Goal: Communication & Community: Share content

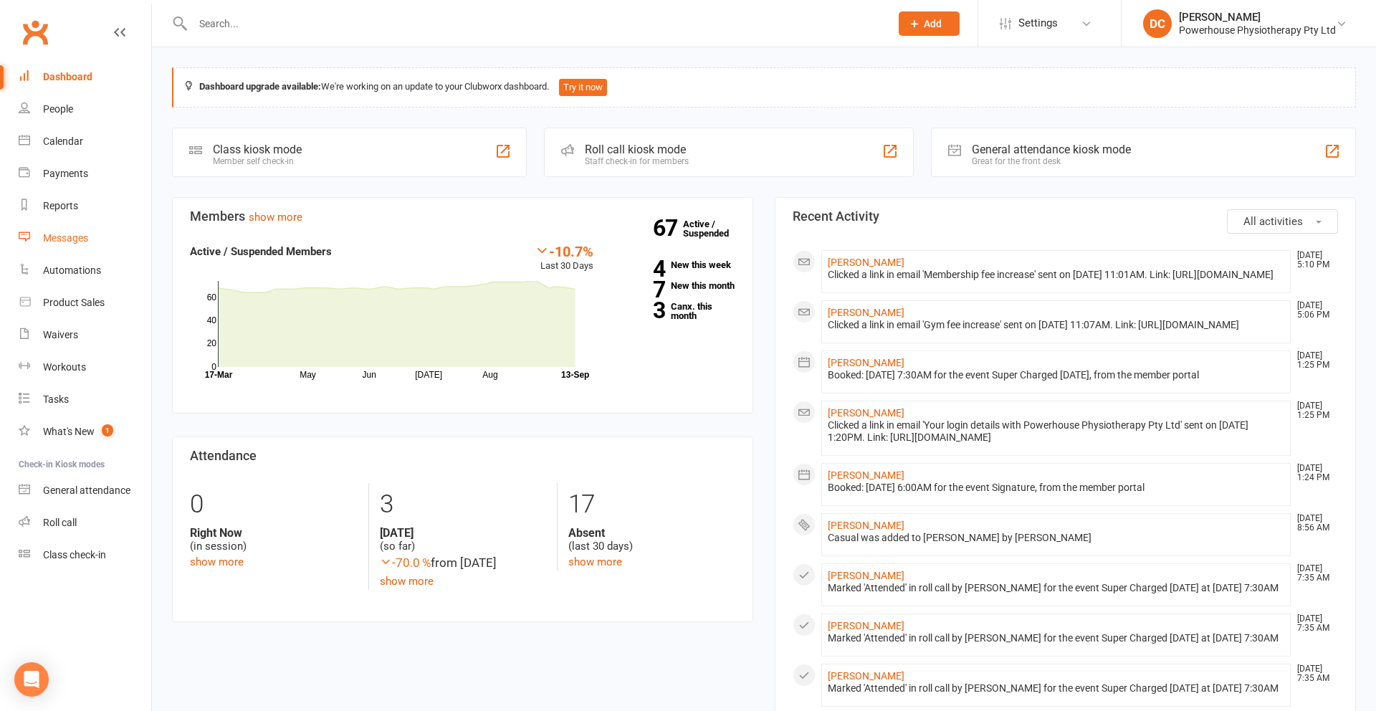
click at [66, 236] on div "Messages" at bounding box center [65, 237] width 45 height 11
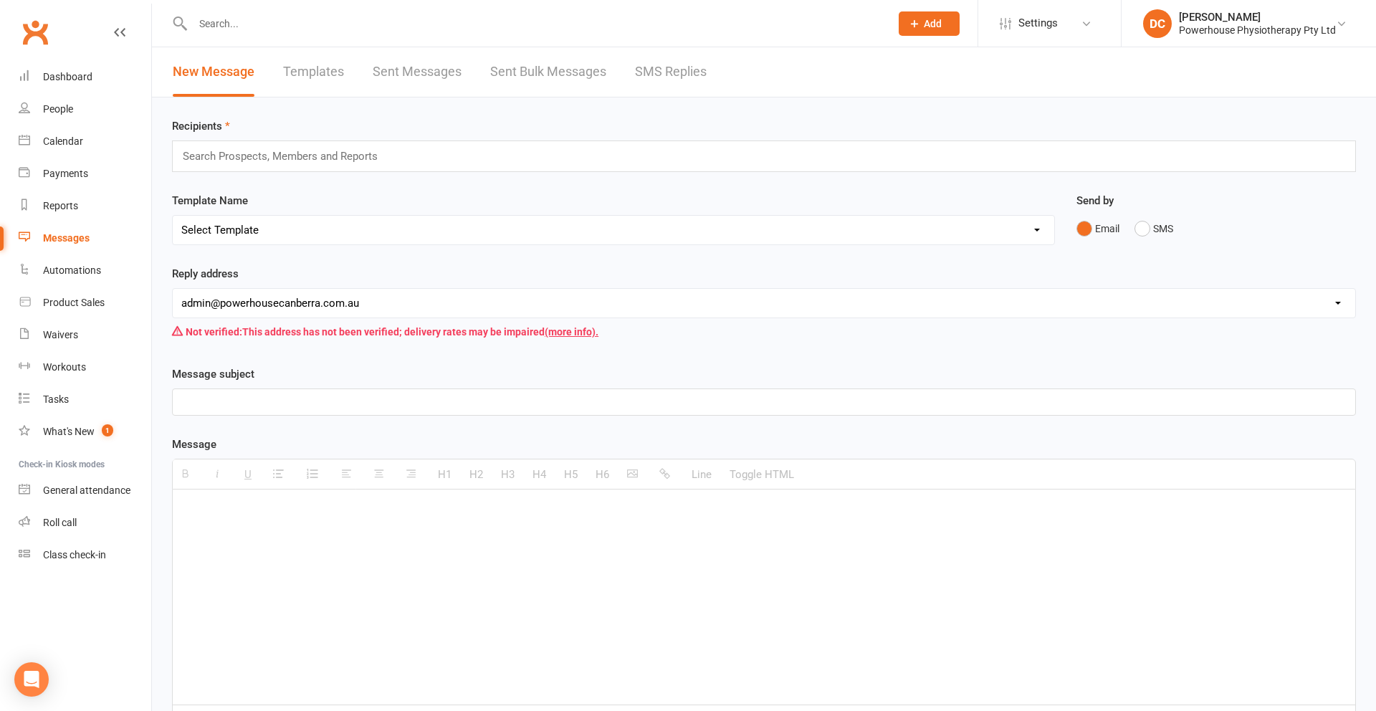
click at [567, 72] on link "Sent Bulk Messages" at bounding box center [548, 71] width 116 height 49
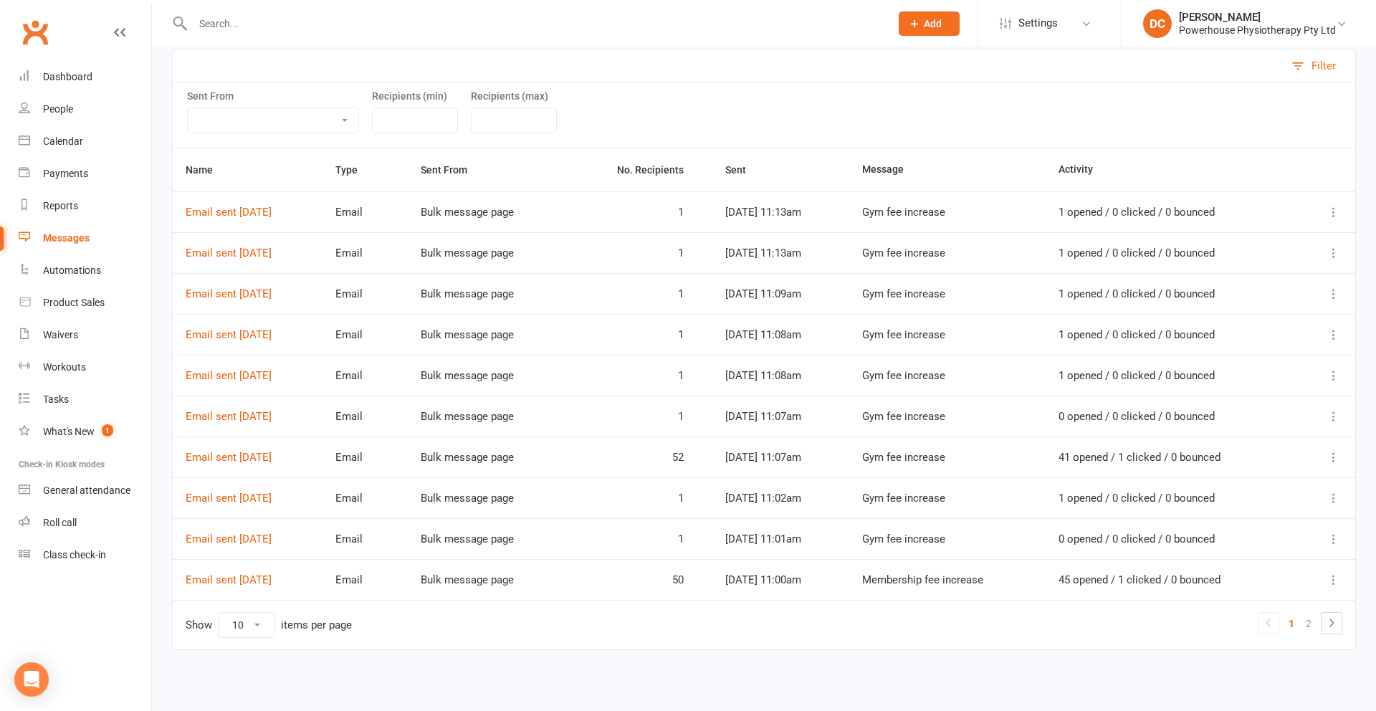
scroll to position [171, 0]
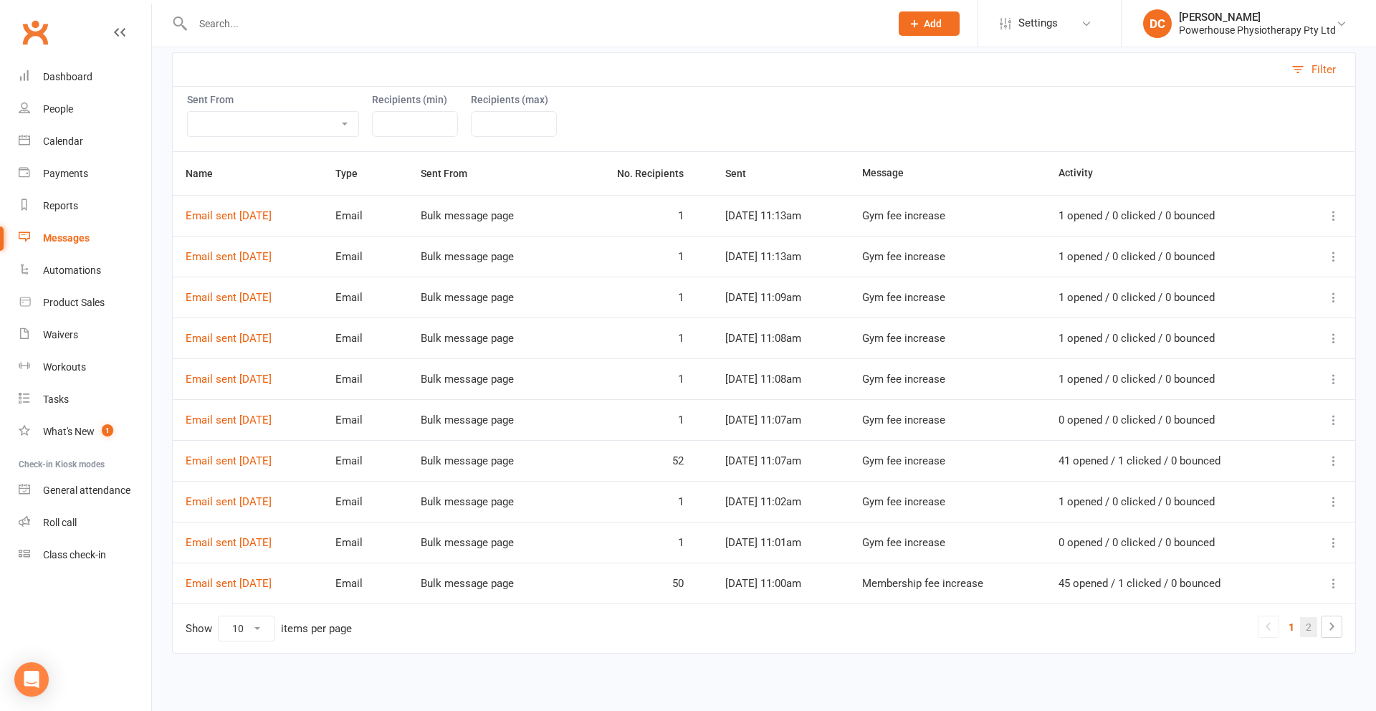
click at [1308, 625] on link "2" at bounding box center [1308, 627] width 17 height 20
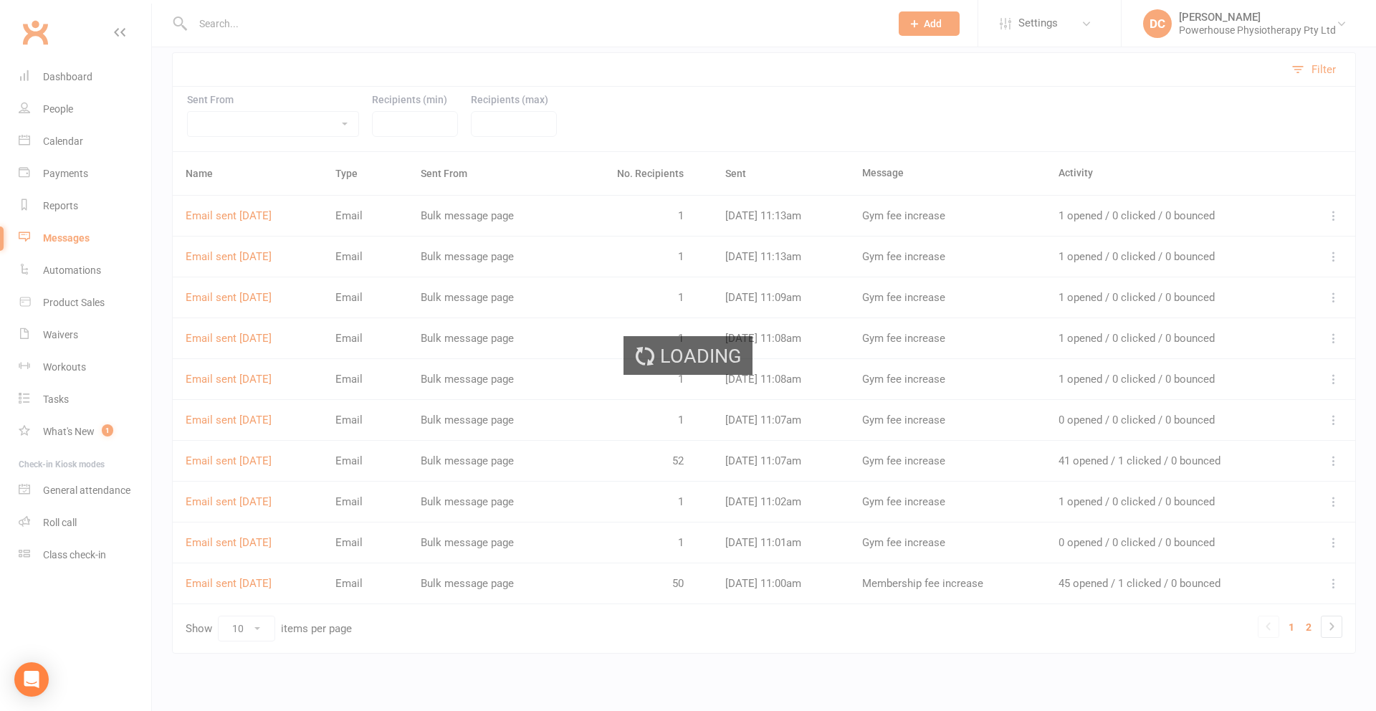
scroll to position [0, 0]
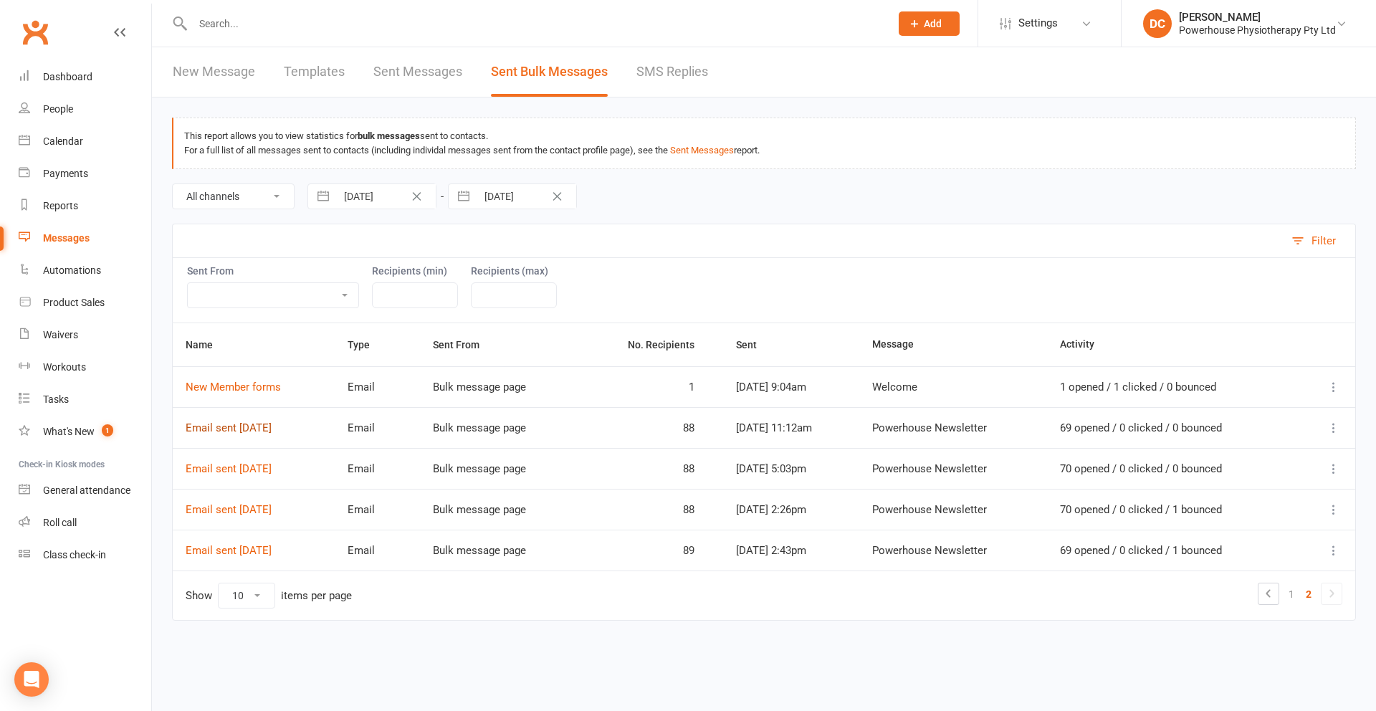
click at [272, 428] on link "Email sent 07 Sep 2025" at bounding box center [229, 427] width 86 height 13
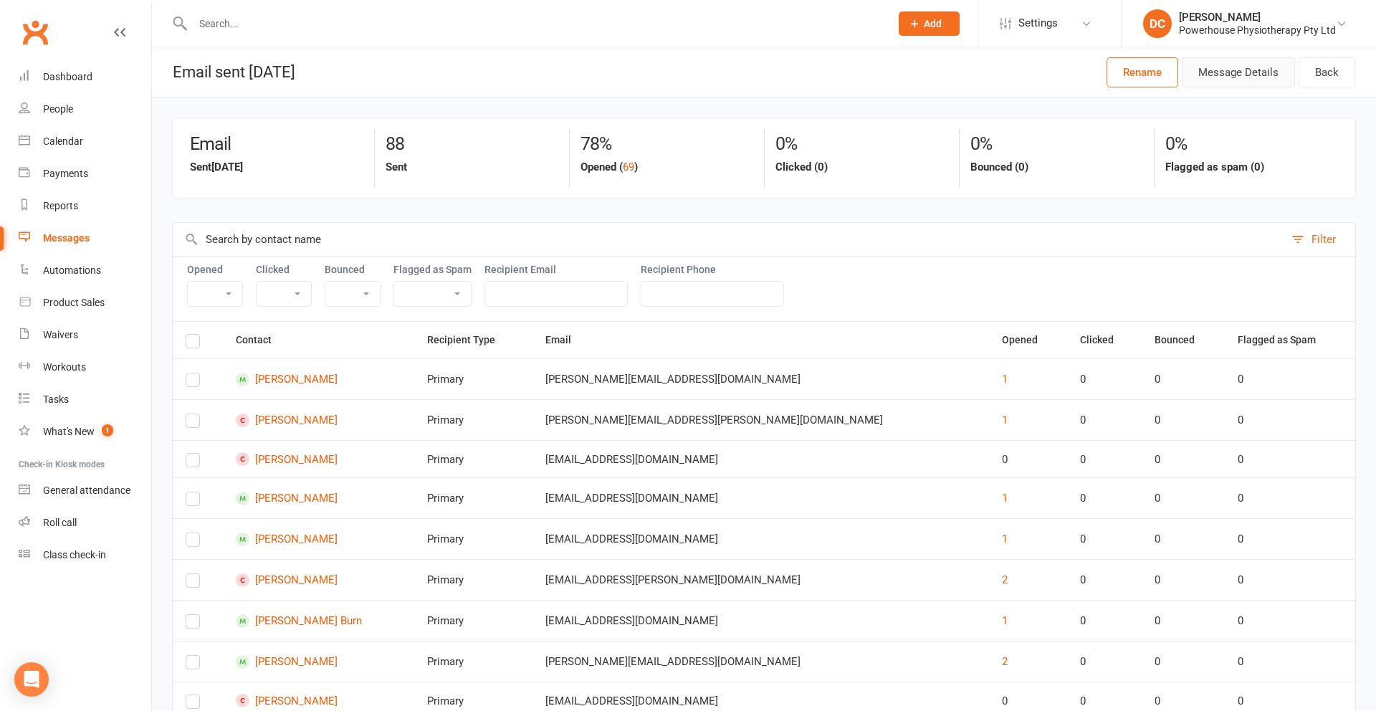
scroll to position [4, 0]
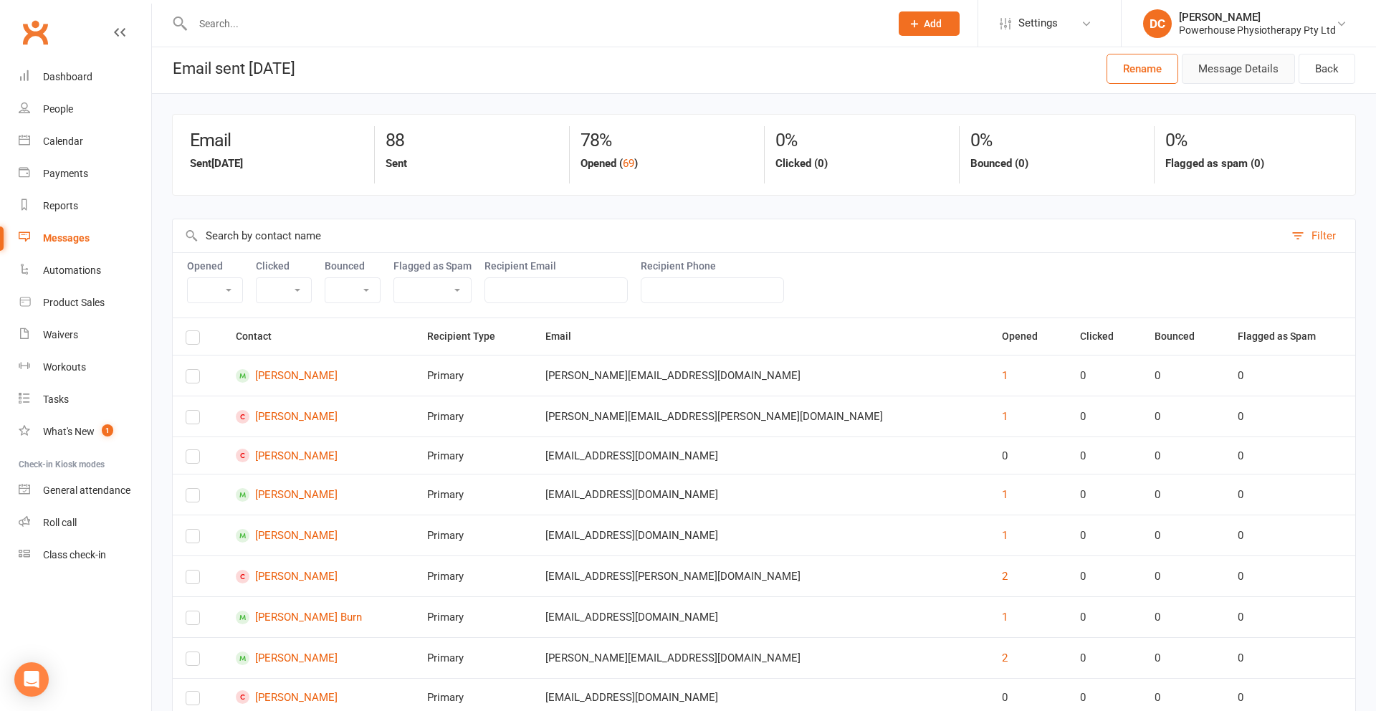
click at [1234, 77] on button "Message Details" at bounding box center [1237, 69] width 113 height 30
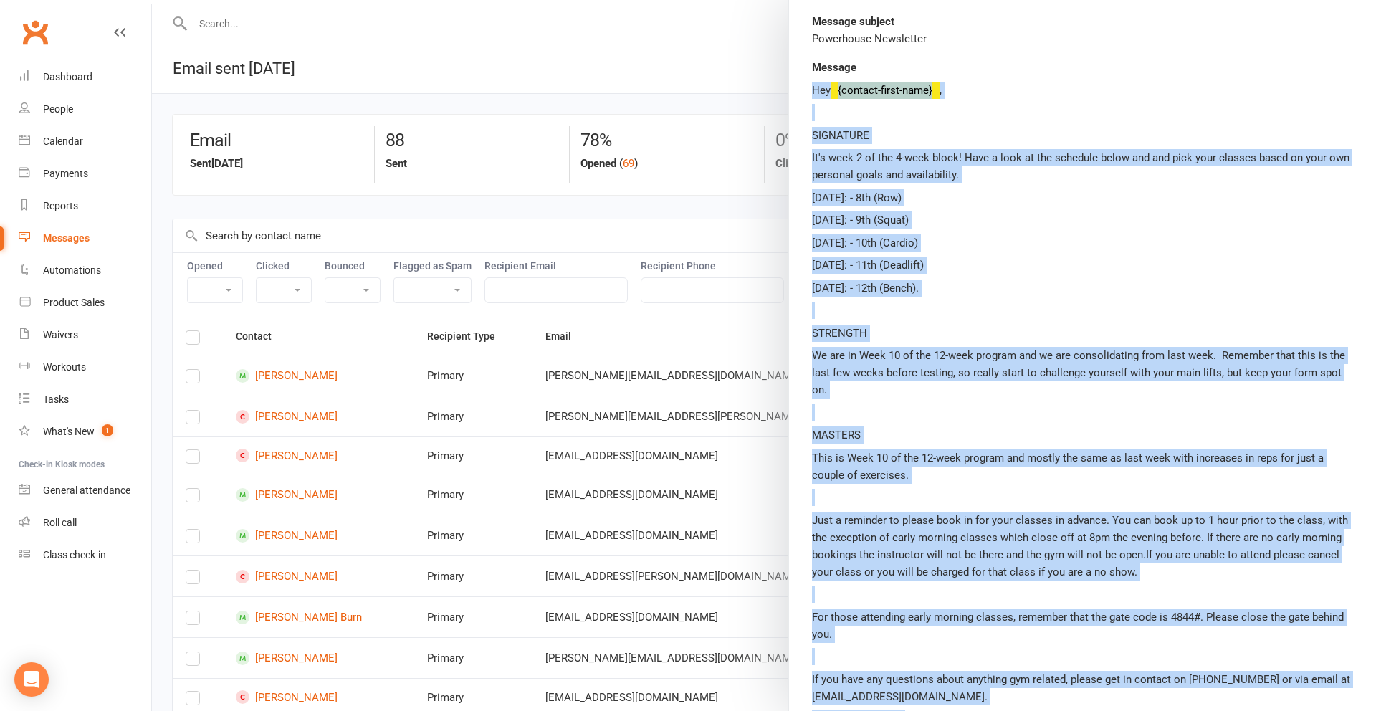
scroll to position [253, 0]
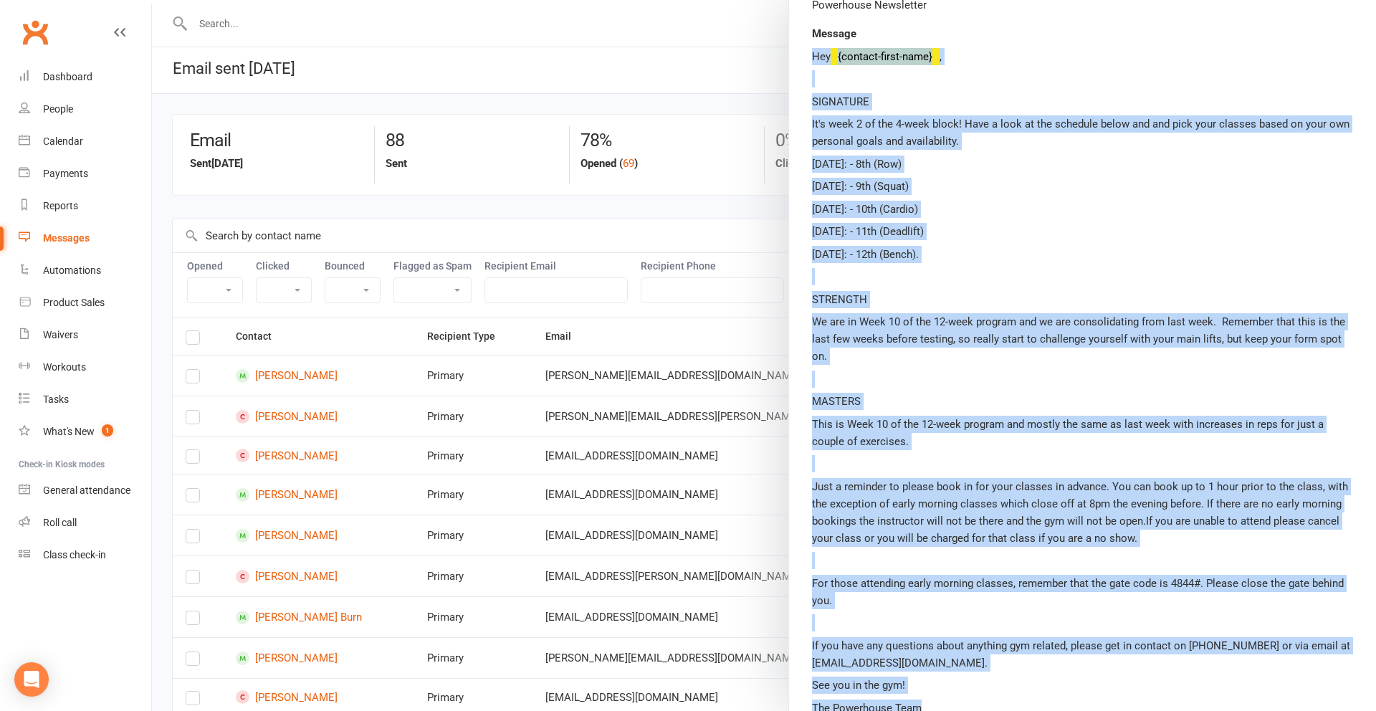
drag, startPoint x: 813, startPoint y: 310, endPoint x: 1074, endPoint y: 691, distance: 461.8
click at [1074, 691] on div "Hey {contact-first-name} , SIGNATURE It's week 2 of the 4-week block! Have a lo…" at bounding box center [1082, 382] width 541 height 668
copy div "Hey {contact-first-name} , SIGNATURE It's week 2 of the 4-week block! Have a lo…"
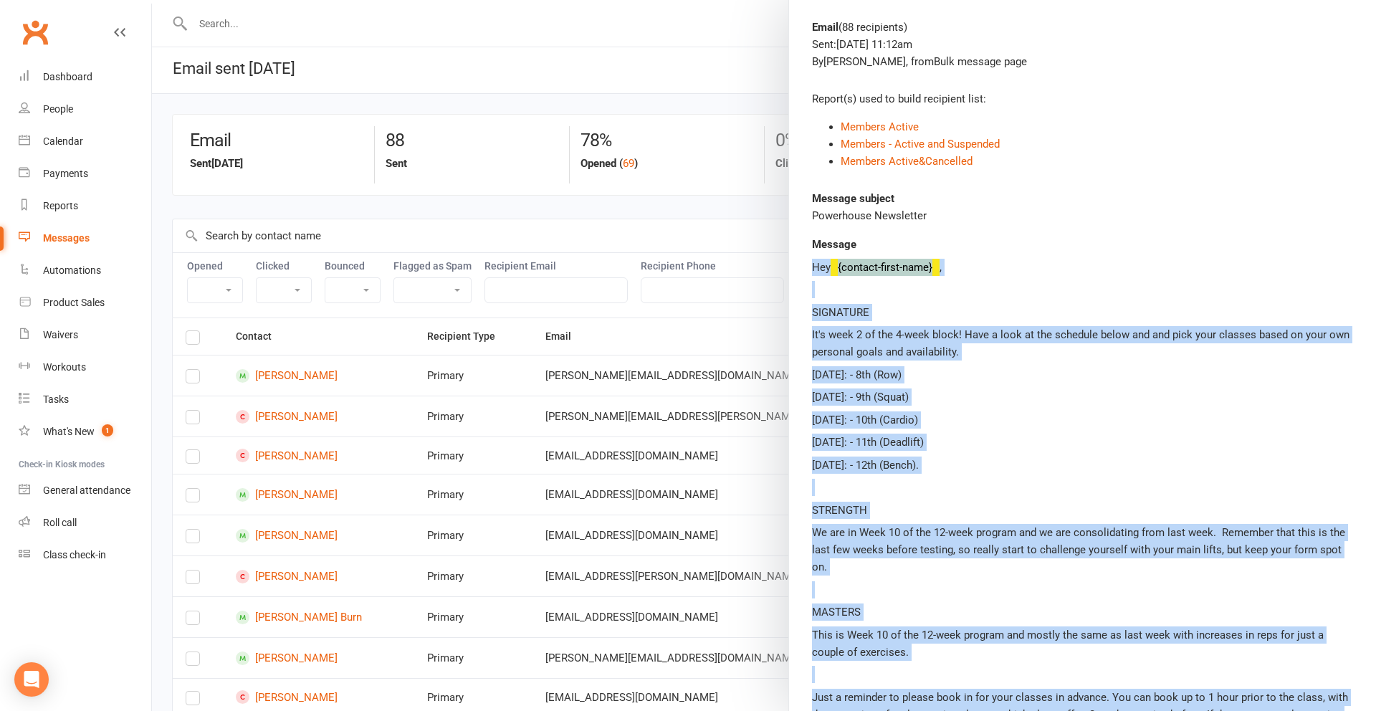
scroll to position [0, 0]
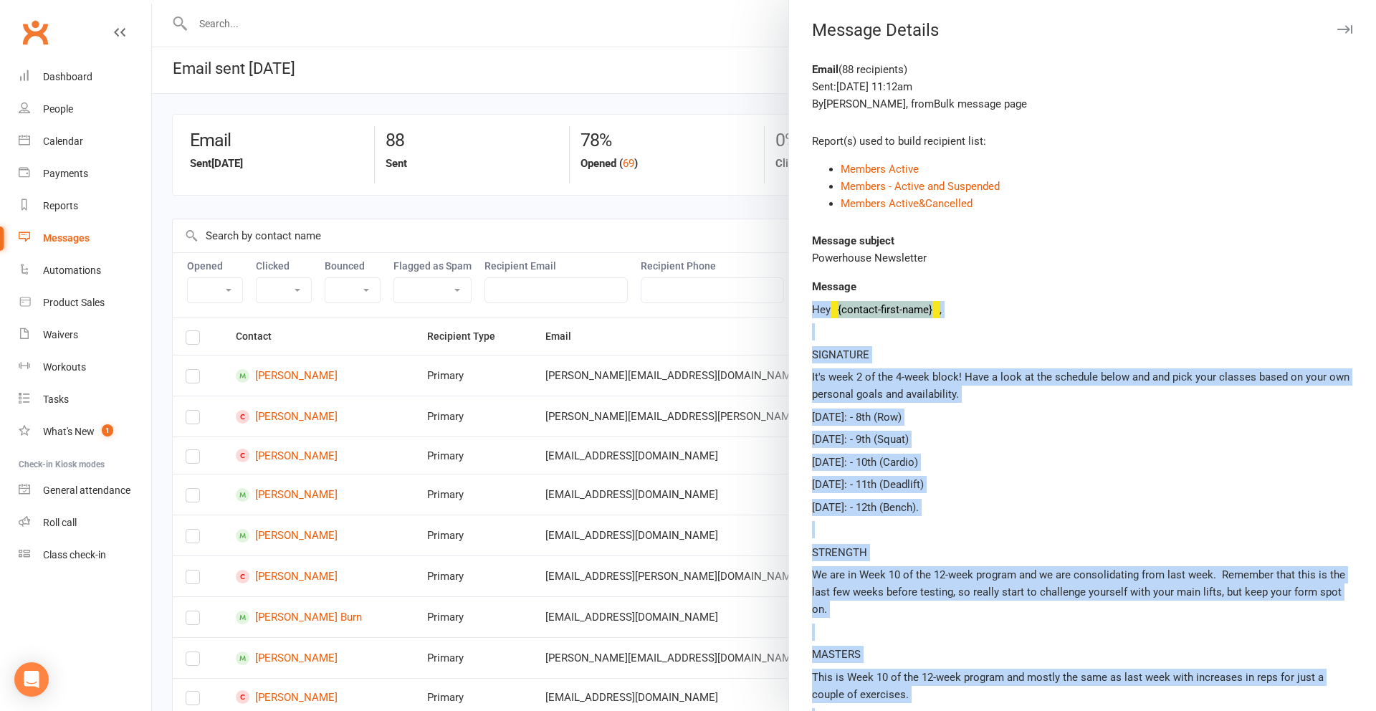
click at [1344, 29] on icon "button" at bounding box center [1344, 29] width 15 height 9
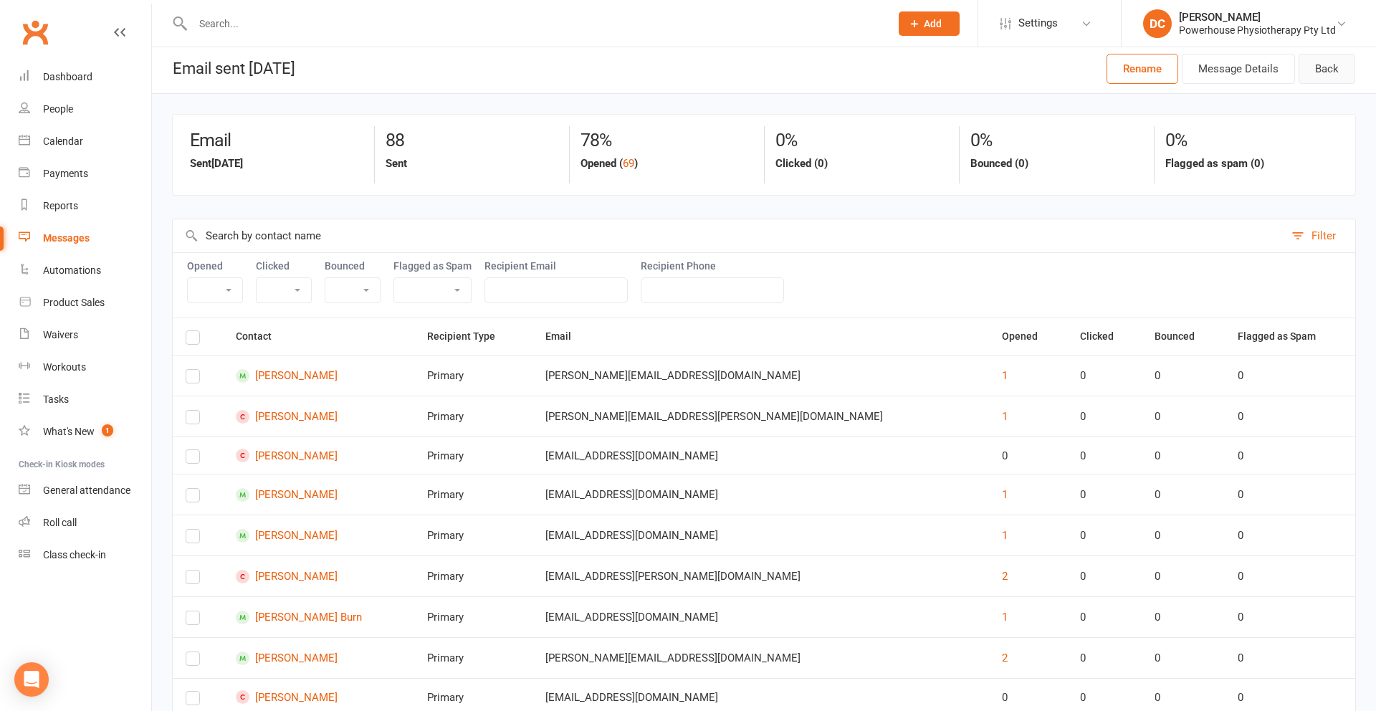
click at [1327, 73] on link "Back" at bounding box center [1326, 69] width 57 height 30
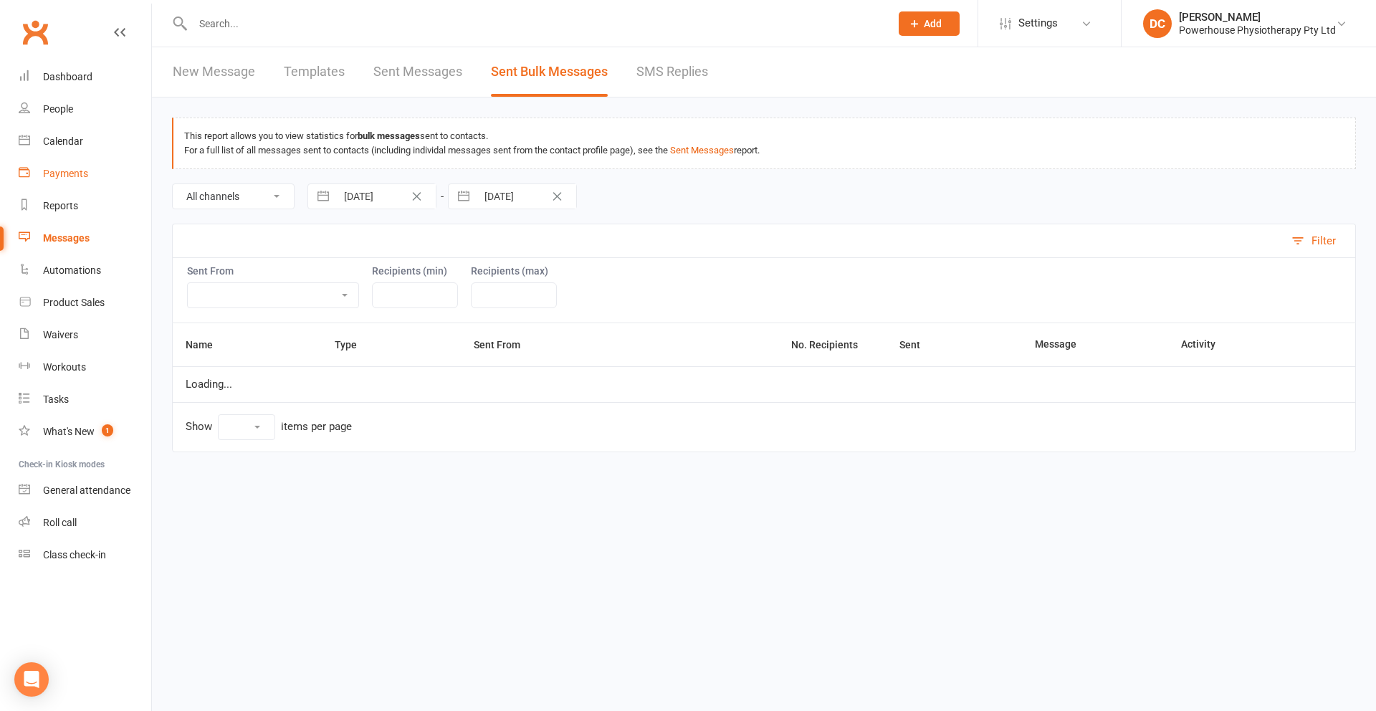
select select "10"
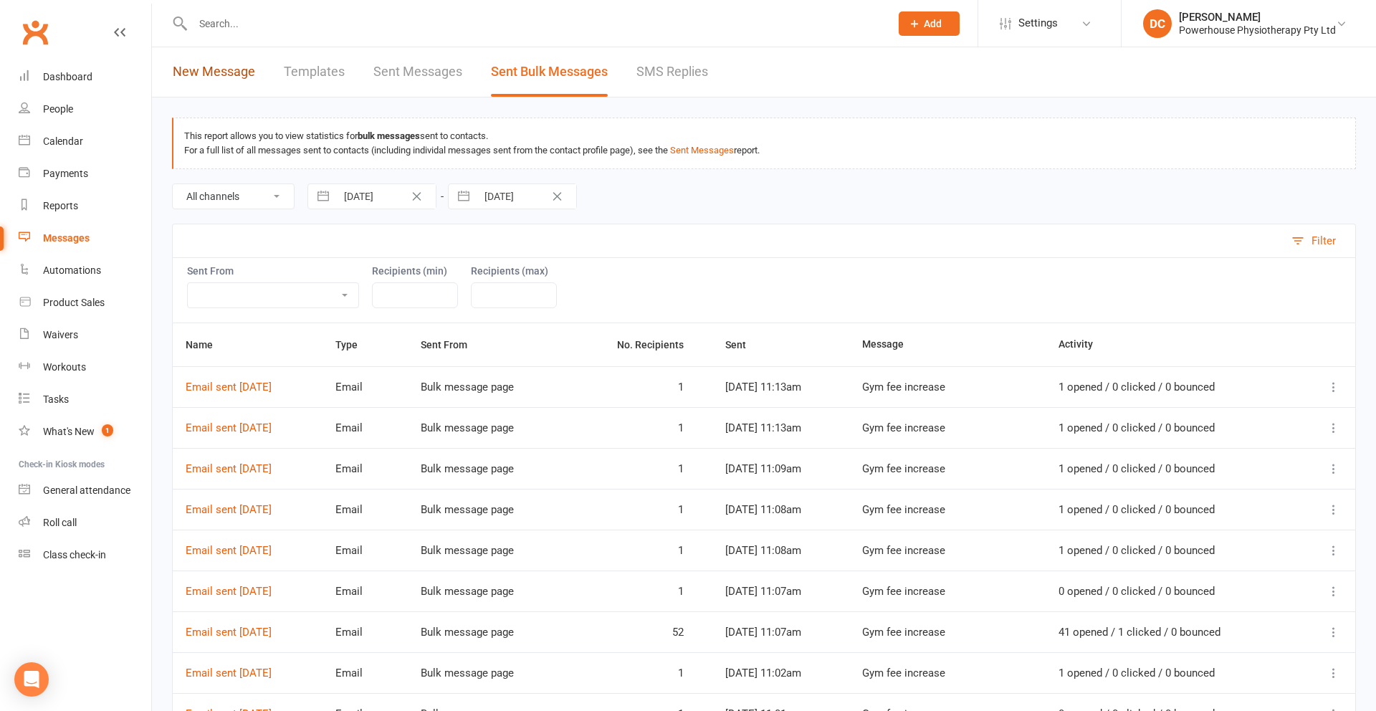
click at [219, 72] on link "New Message" at bounding box center [214, 71] width 82 height 49
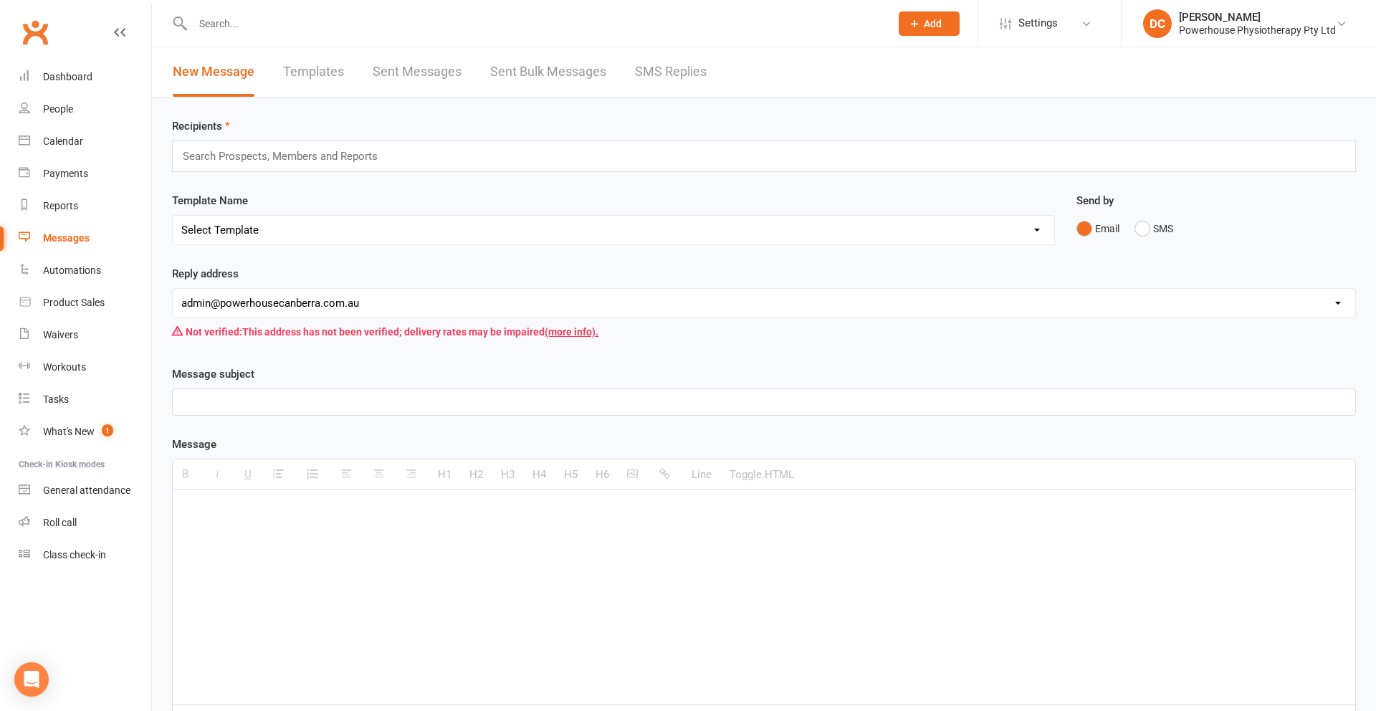
click at [249, 520] on div at bounding box center [764, 596] width 1182 height 215
paste div
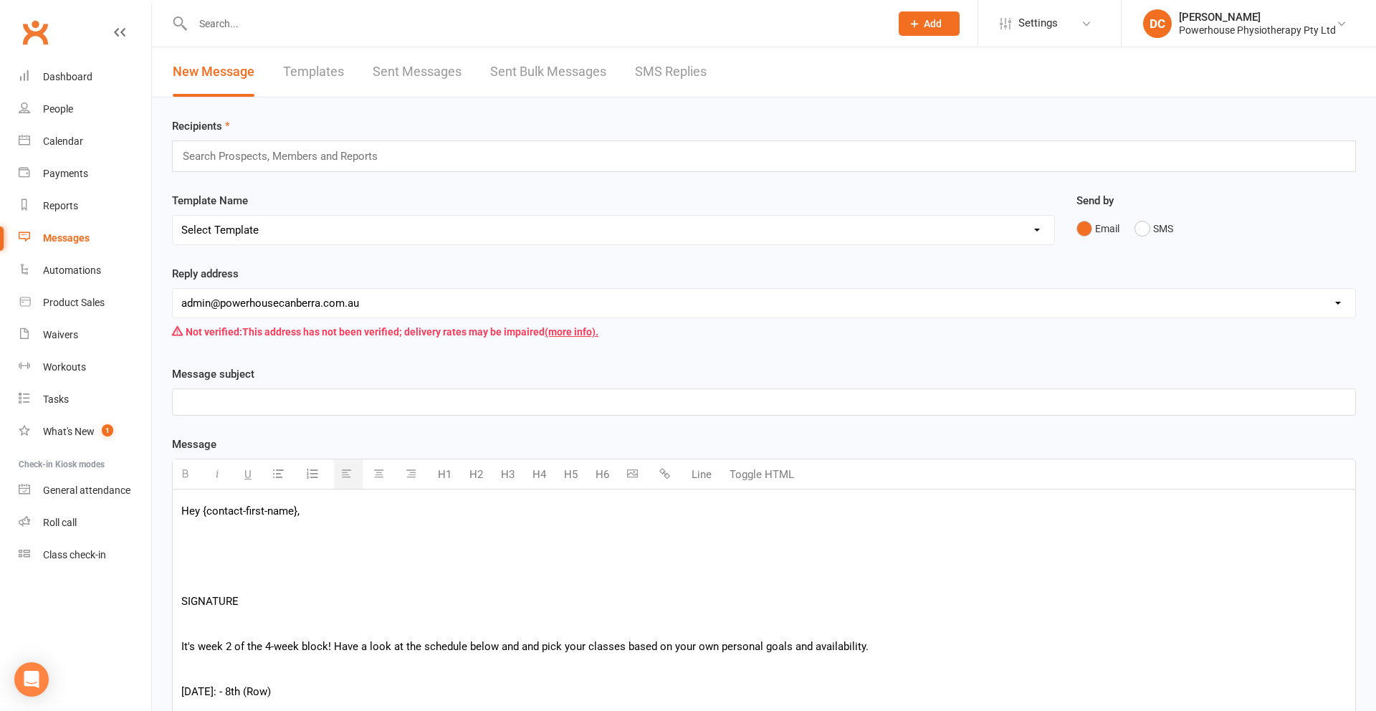
click at [214, 579] on p at bounding box center [763, 578] width 1165 height 17
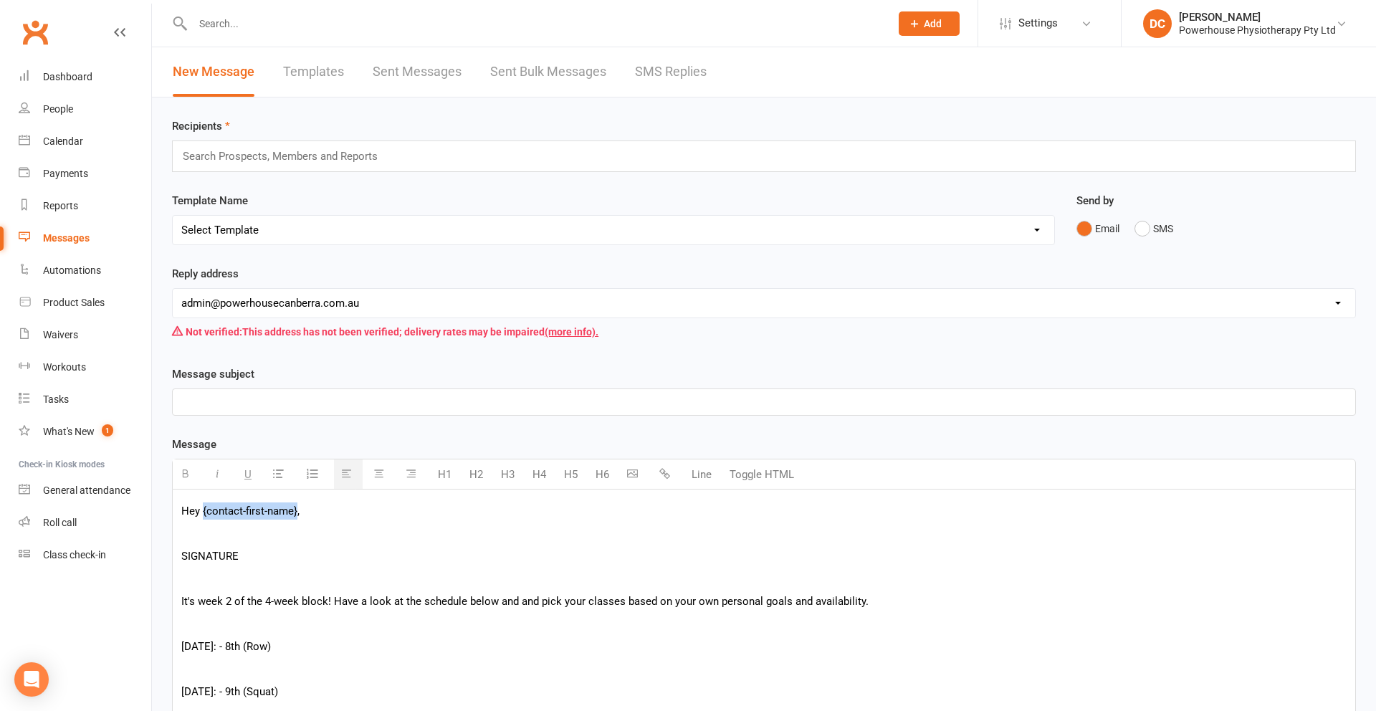
drag, startPoint x: 201, startPoint y: 509, endPoint x: 297, endPoint y: 514, distance: 95.4
click at [297, 514] on p "Hey {contact-first-name}," at bounding box center [763, 510] width 1165 height 17
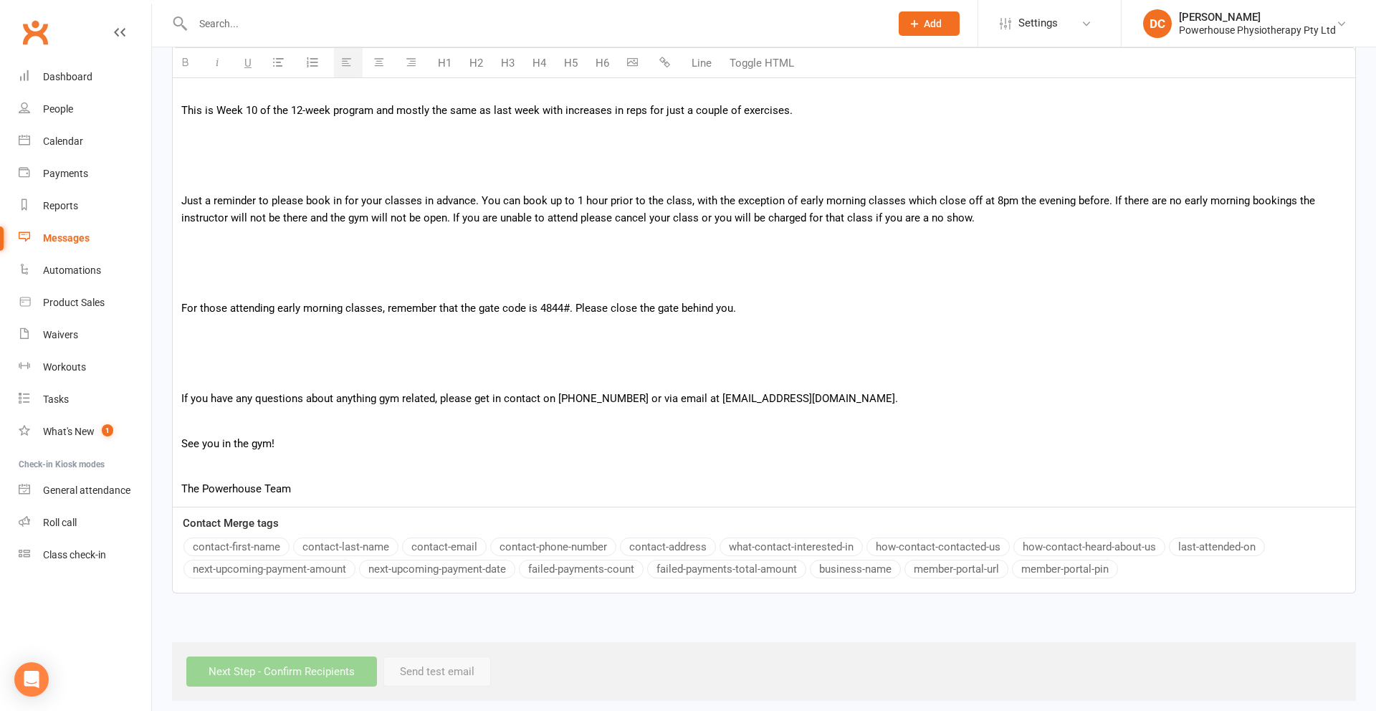
scroll to position [998, 0]
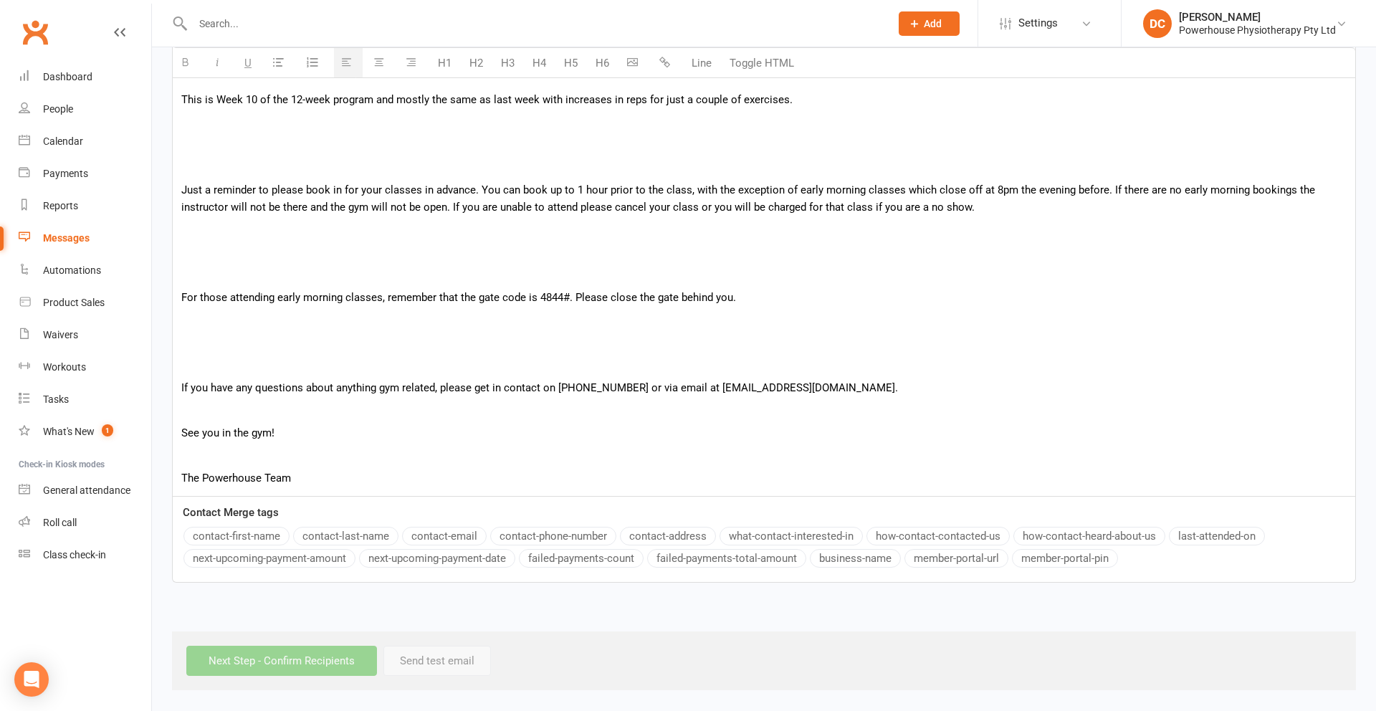
click at [244, 534] on button "contact-first-name" at bounding box center [236, 536] width 106 height 19
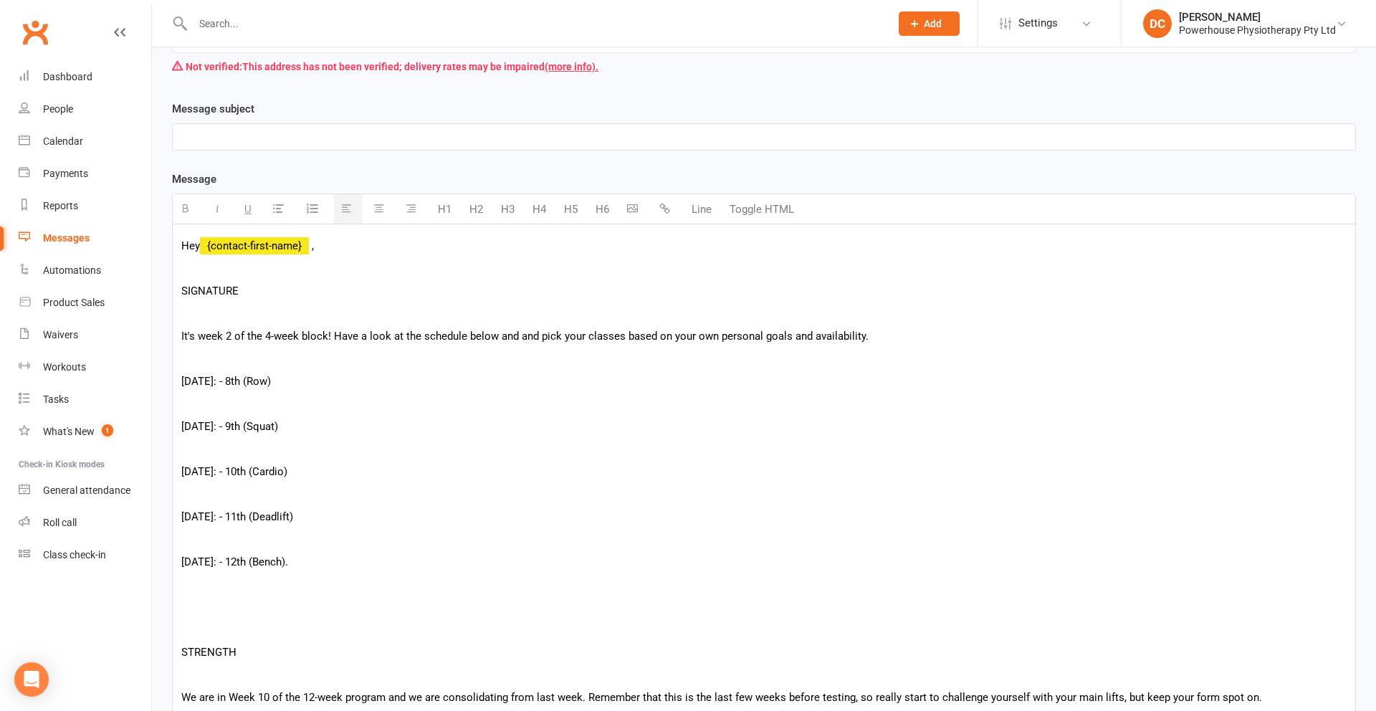
scroll to position [261, 0]
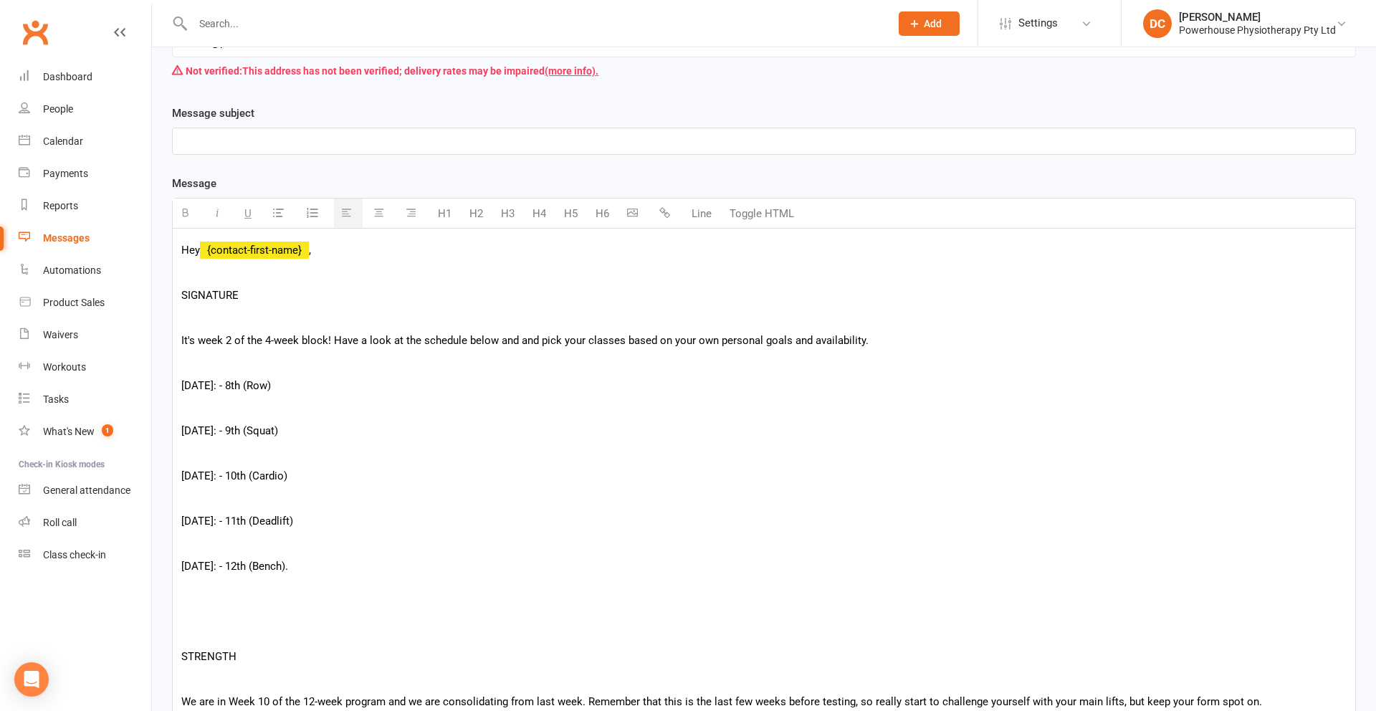
click at [211, 320] on p at bounding box center [763, 317] width 1165 height 17
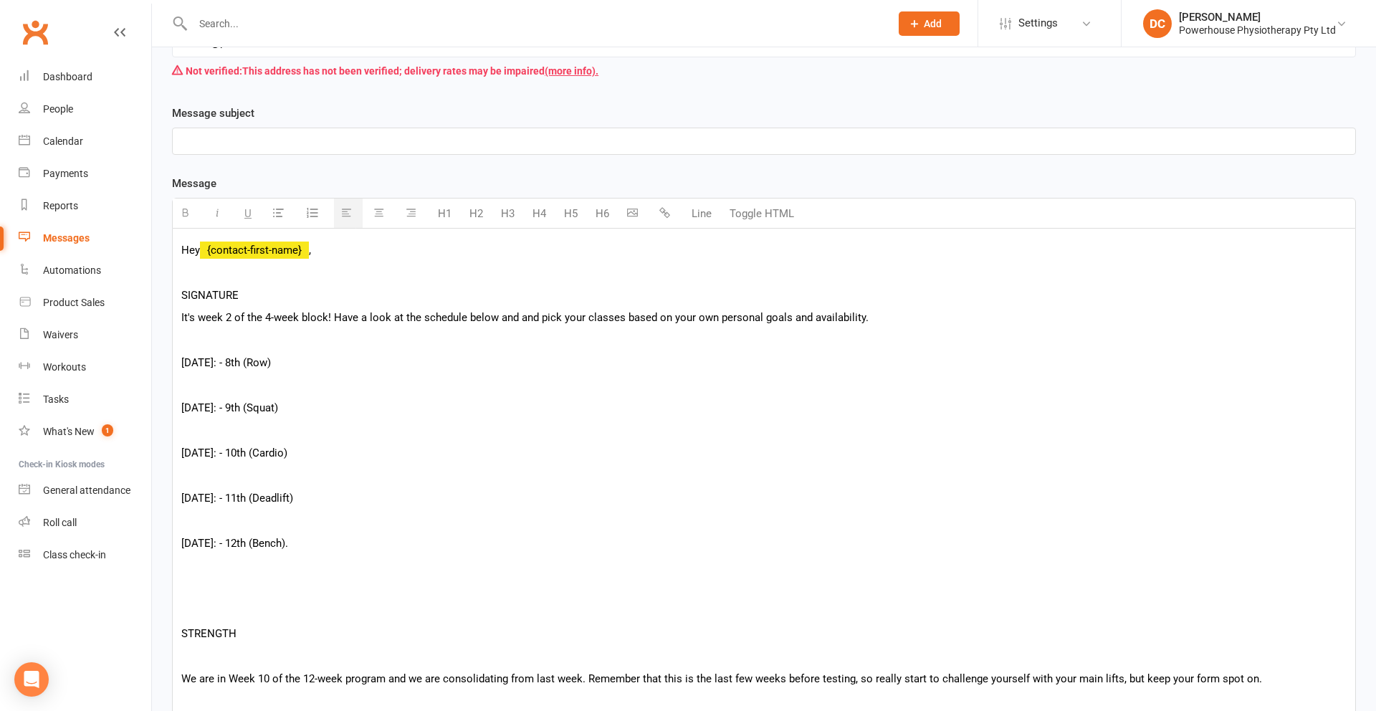
click at [205, 317] on p "It's week 2 of the 4-week block! Have a look at the schedule below and and pick…" at bounding box center [763, 317] width 1165 height 17
click at [230, 317] on p "It's week 2 of the 4-week block! Have a look at the schedule below and and pick…" at bounding box center [763, 317] width 1165 height 17
click at [208, 345] on p at bounding box center [763, 340] width 1165 height 17
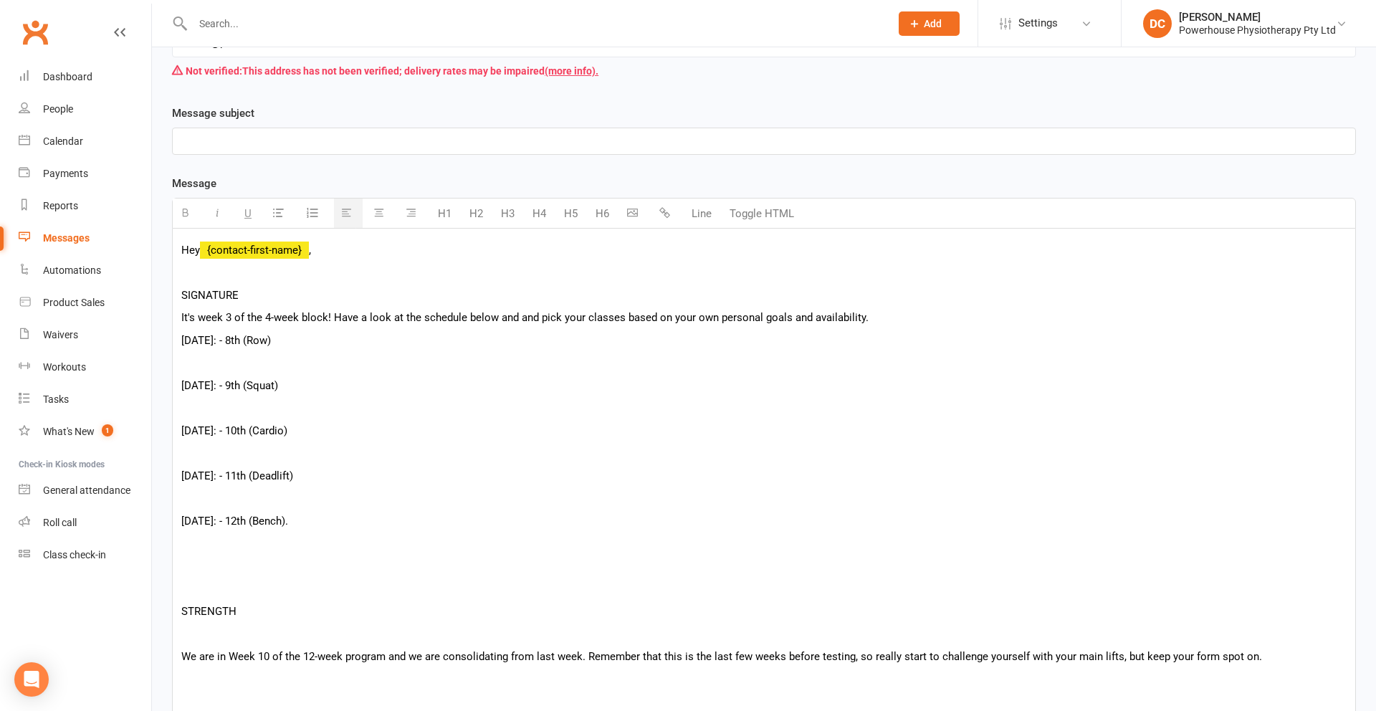
click at [217, 364] on p at bounding box center [763, 362] width 1165 height 17
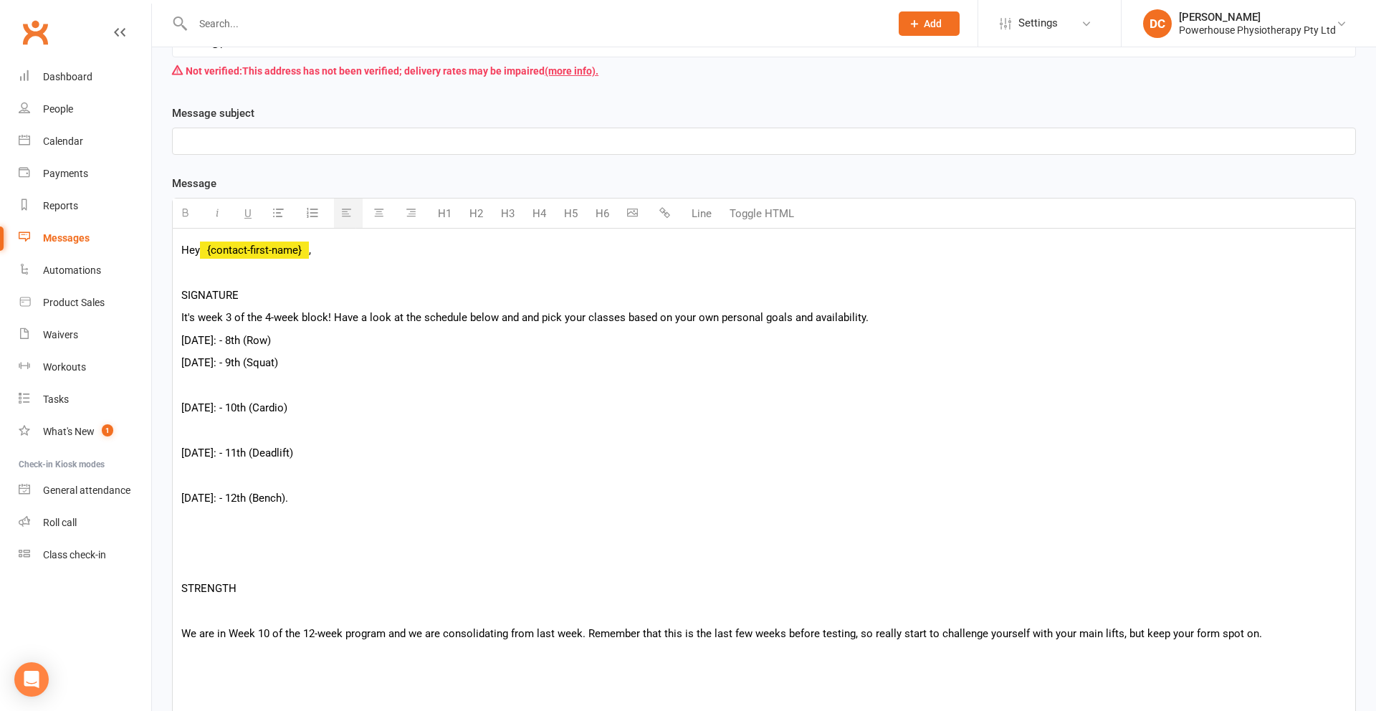
click at [239, 383] on p at bounding box center [763, 385] width 1165 height 17
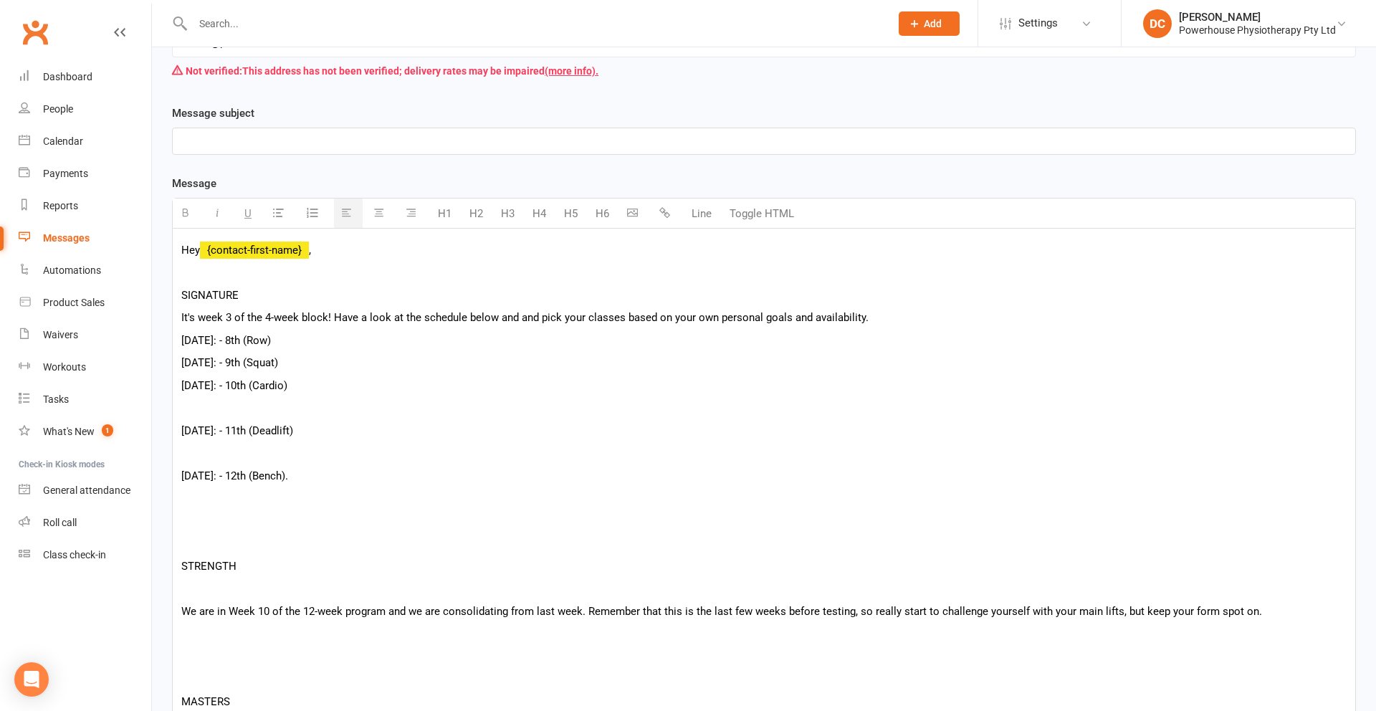
click at [249, 409] on p at bounding box center [763, 407] width 1165 height 17
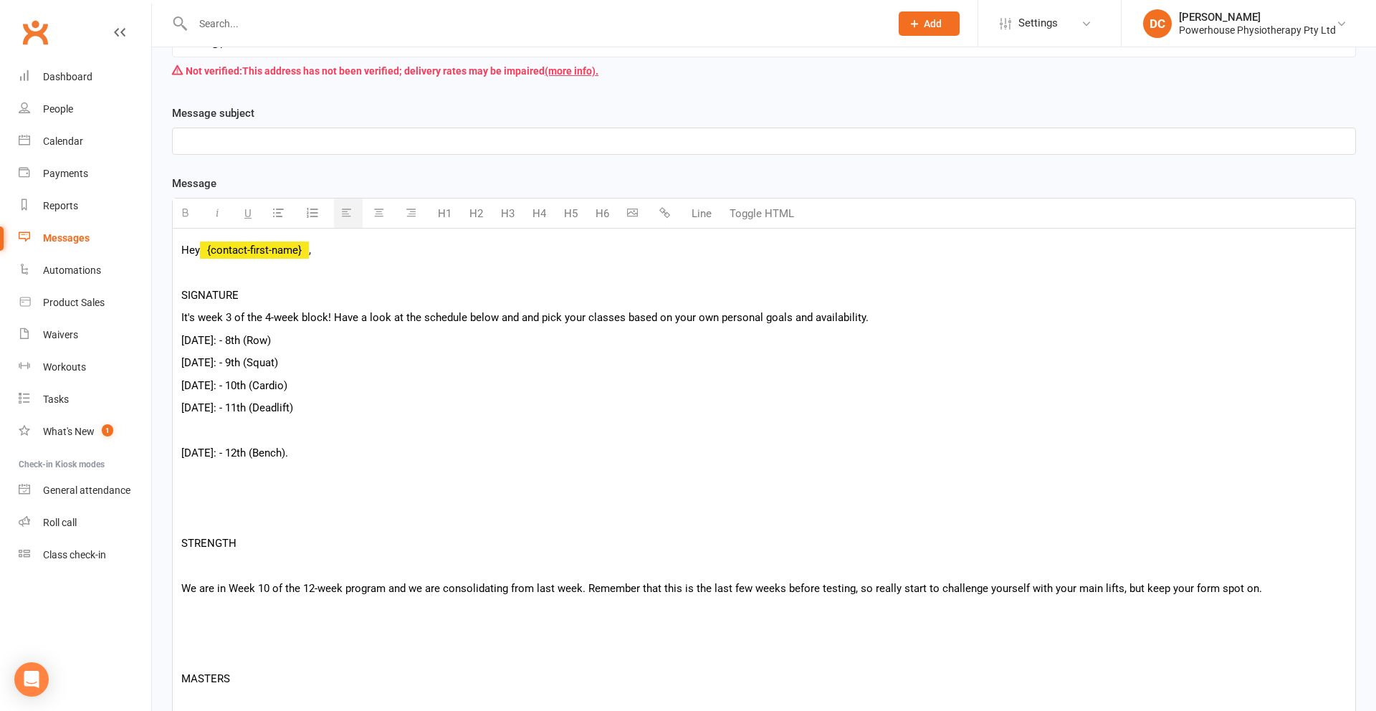
click at [244, 423] on p at bounding box center [763, 430] width 1165 height 17
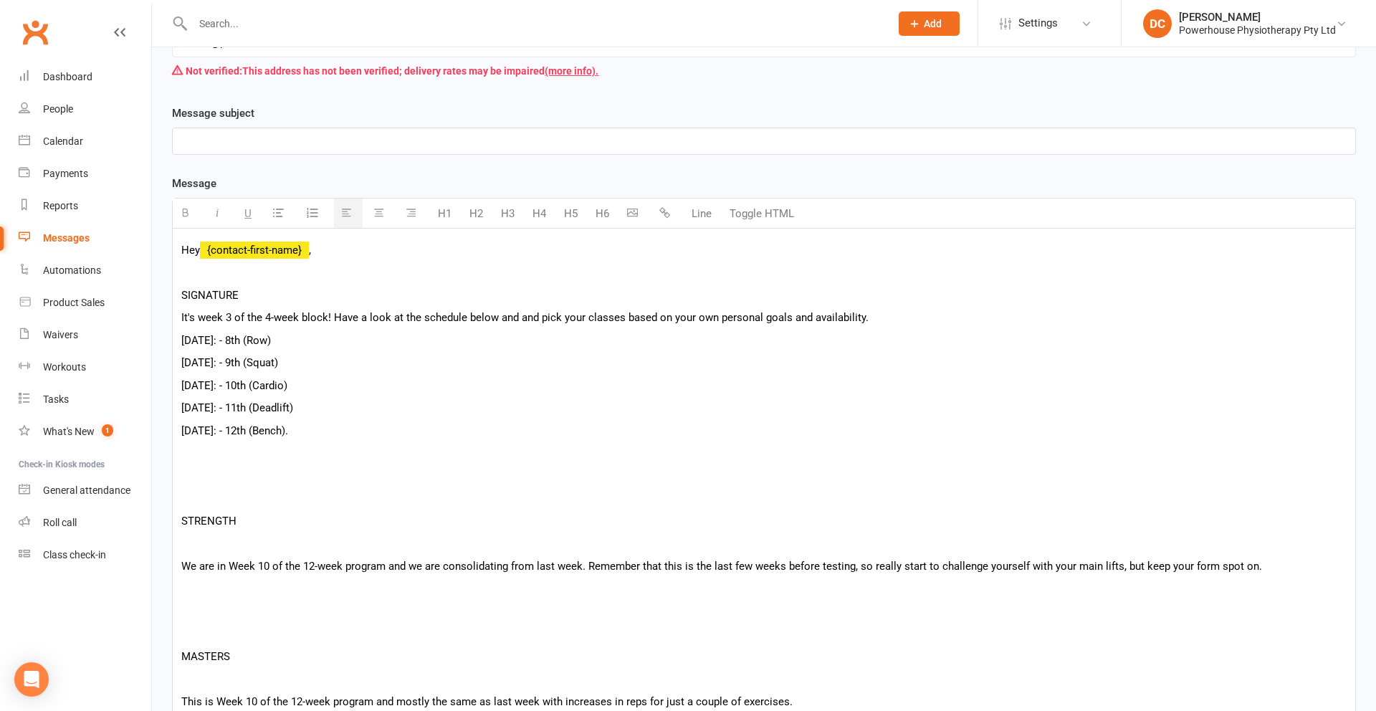
click at [236, 341] on p "Monday: - 8th (Row)" at bounding box center [763, 340] width 1165 height 17
click at [236, 363] on p "Tuesday: - 9th (Squat)" at bounding box center [763, 362] width 1165 height 17
drag, startPoint x: 257, startPoint y: 387, endPoint x: 273, endPoint y: 336, distance: 53.3
click at [257, 386] on p "Wednesday: - 10th (Cardio)" at bounding box center [763, 385] width 1165 height 17
click at [247, 409] on p "Thursday: - 11th (Deadlift)" at bounding box center [763, 407] width 1165 height 17
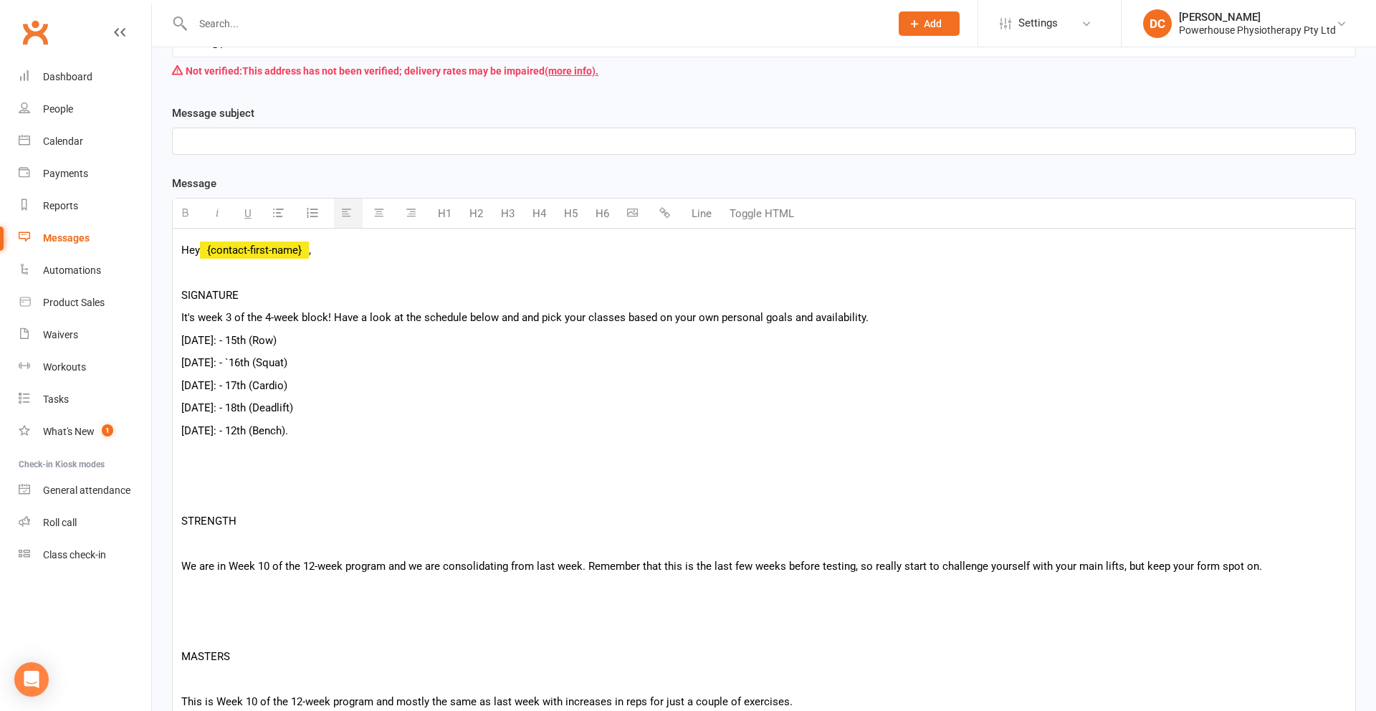
click at [231, 431] on p "Friday: - 12th (Bench)." at bounding box center [763, 430] width 1165 height 17
drag, startPoint x: 278, startPoint y: 338, endPoint x: 261, endPoint y: 342, distance: 17.6
click at [261, 342] on p "Monday: - 15th (Row)" at bounding box center [763, 340] width 1165 height 17
drag, startPoint x: 264, startPoint y: 363, endPoint x: 333, endPoint y: 339, distance: 73.0
click at [292, 358] on p "Tuesday: - `16th (Squat)" at bounding box center [763, 362] width 1165 height 17
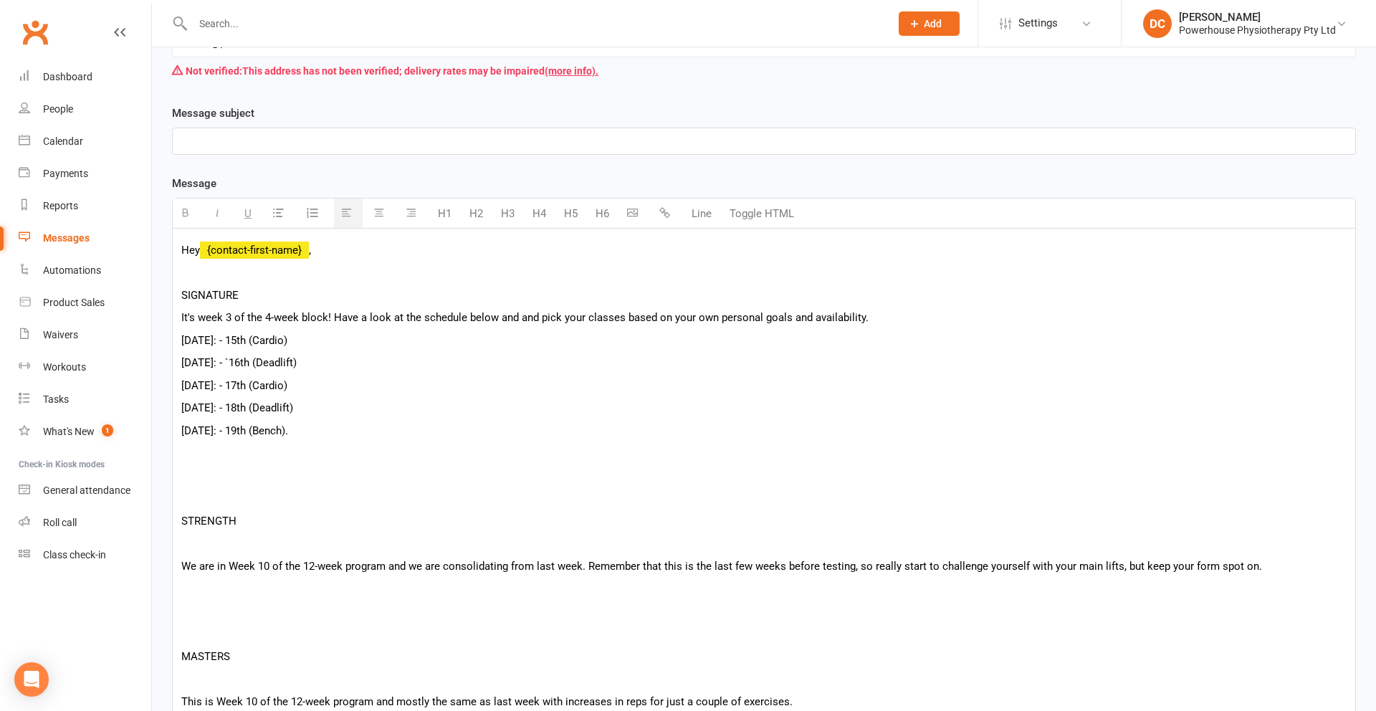
drag, startPoint x: 275, startPoint y: 385, endPoint x: 304, endPoint y: 383, distance: 29.5
click at [304, 383] on p "Wednesday: - 17th (Cardio)" at bounding box center [763, 385] width 1165 height 17
drag, startPoint x: 265, startPoint y: 411, endPoint x: 300, endPoint y: 408, distance: 35.2
click at [300, 408] on p "Thursday: - 18th (Deadlift)" at bounding box center [763, 407] width 1165 height 17
drag, startPoint x: 249, startPoint y: 431, endPoint x: 277, endPoint y: 427, distance: 28.2
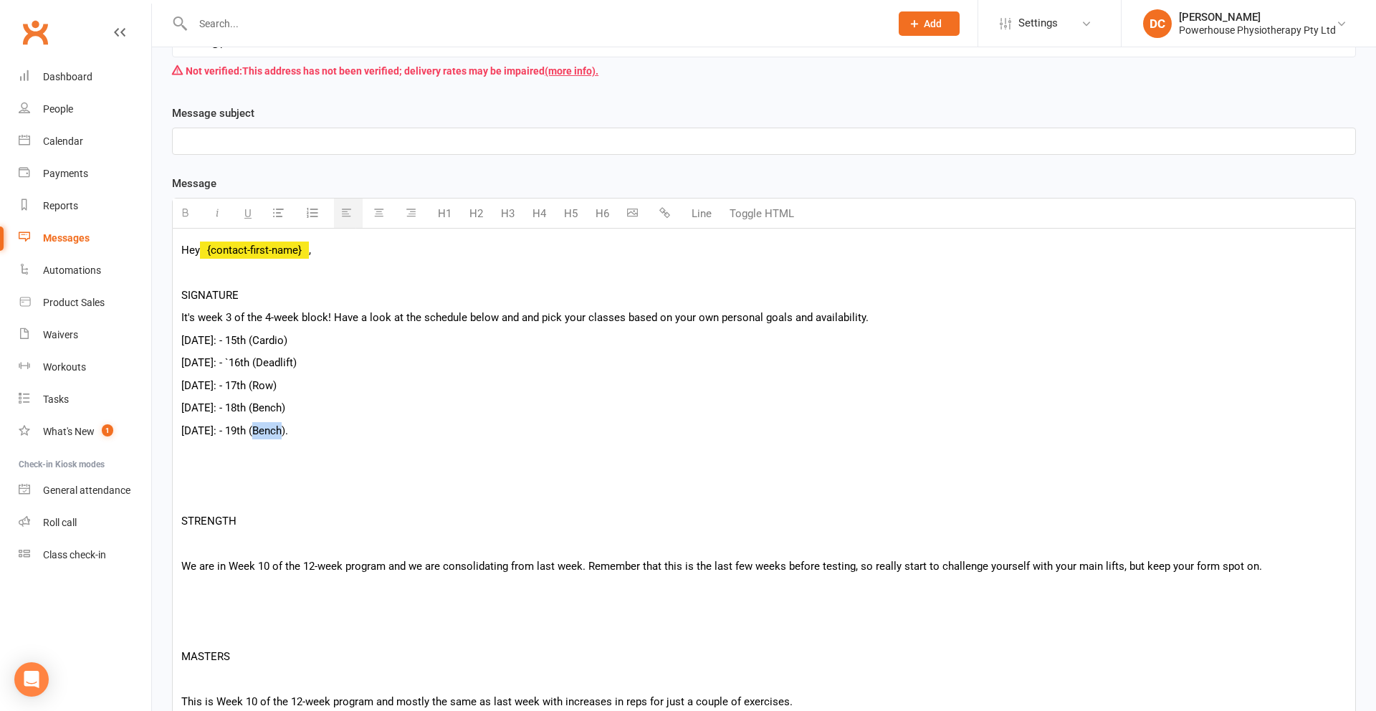
click at [277, 427] on p "Friday: - 19th (Bench)." at bounding box center [763, 430] width 1165 height 17
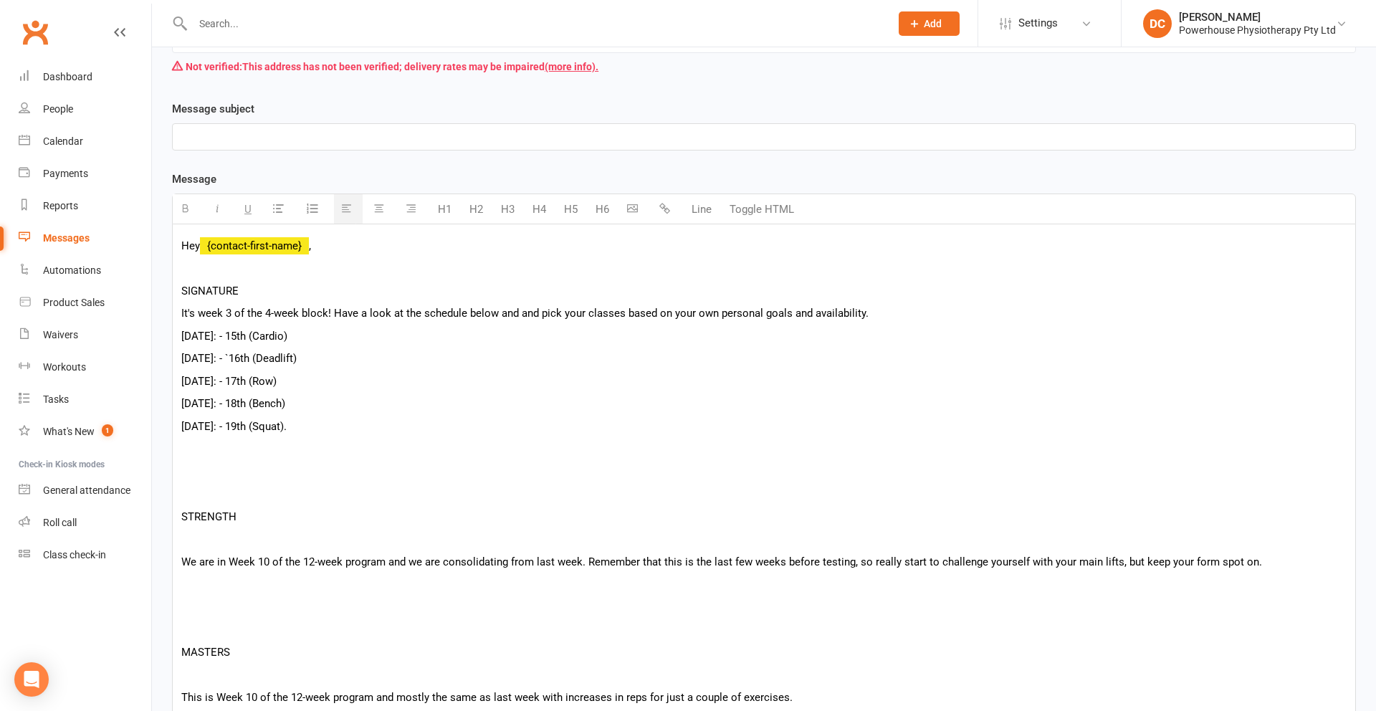
click at [253, 495] on p at bounding box center [763, 493] width 1165 height 17
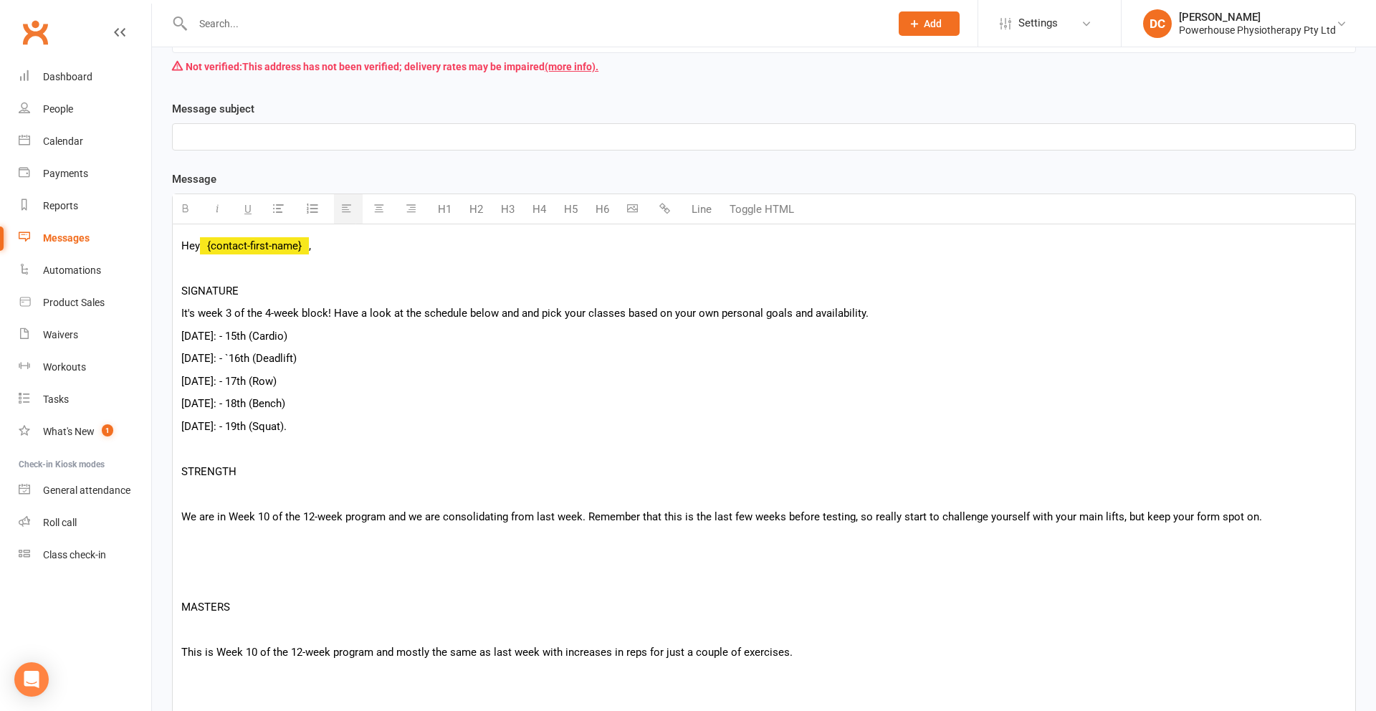
click at [211, 499] on p at bounding box center [763, 493] width 1165 height 17
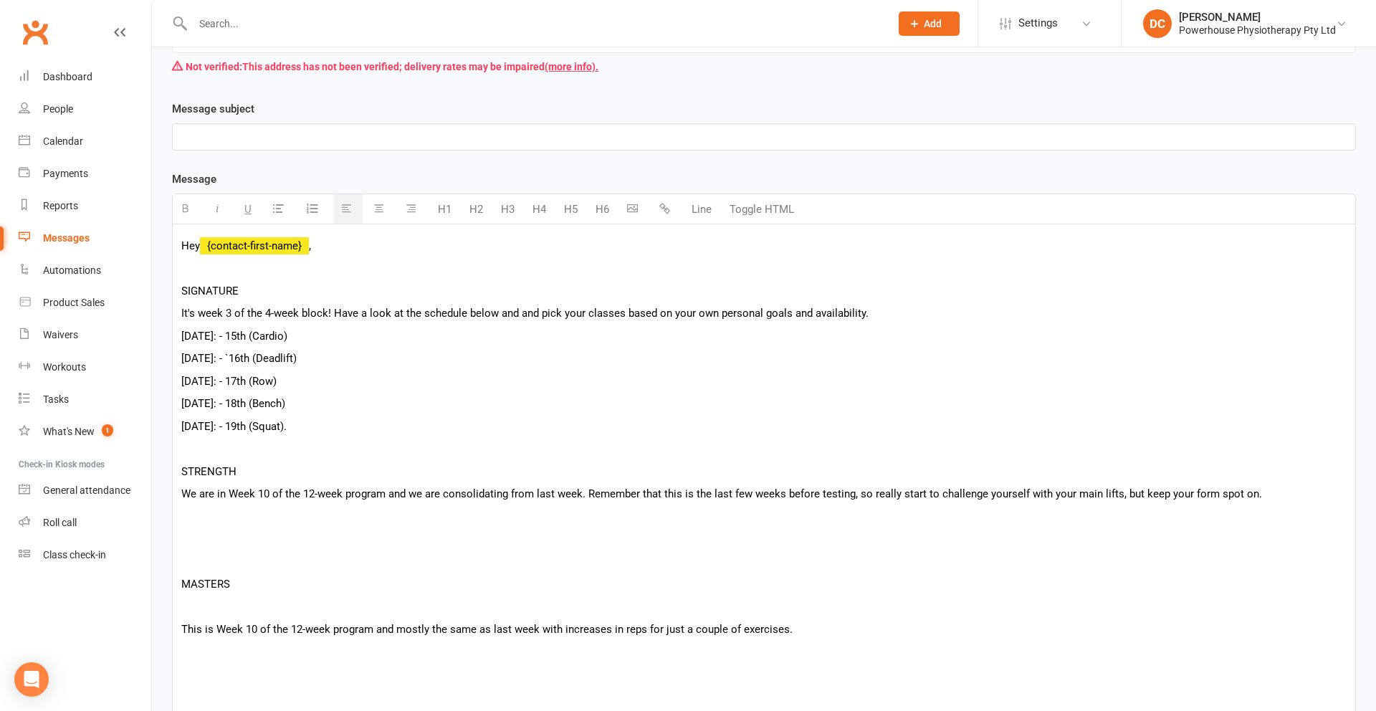
scroll to position [267, 0]
drag, startPoint x: 268, startPoint y: 495, endPoint x: 273, endPoint y: 462, distance: 33.3
click at [268, 491] on p "We are in Week 10 of the 12-week program and we are consolidating from last wee…" at bounding box center [763, 492] width 1165 height 17
drag, startPoint x: 409, startPoint y: 491, endPoint x: 580, endPoint y: 491, distance: 171.2
click at [580, 491] on p "We are in Week 11 of the 12-week program and we are consolidating from last wee…" at bounding box center [763, 492] width 1165 height 17
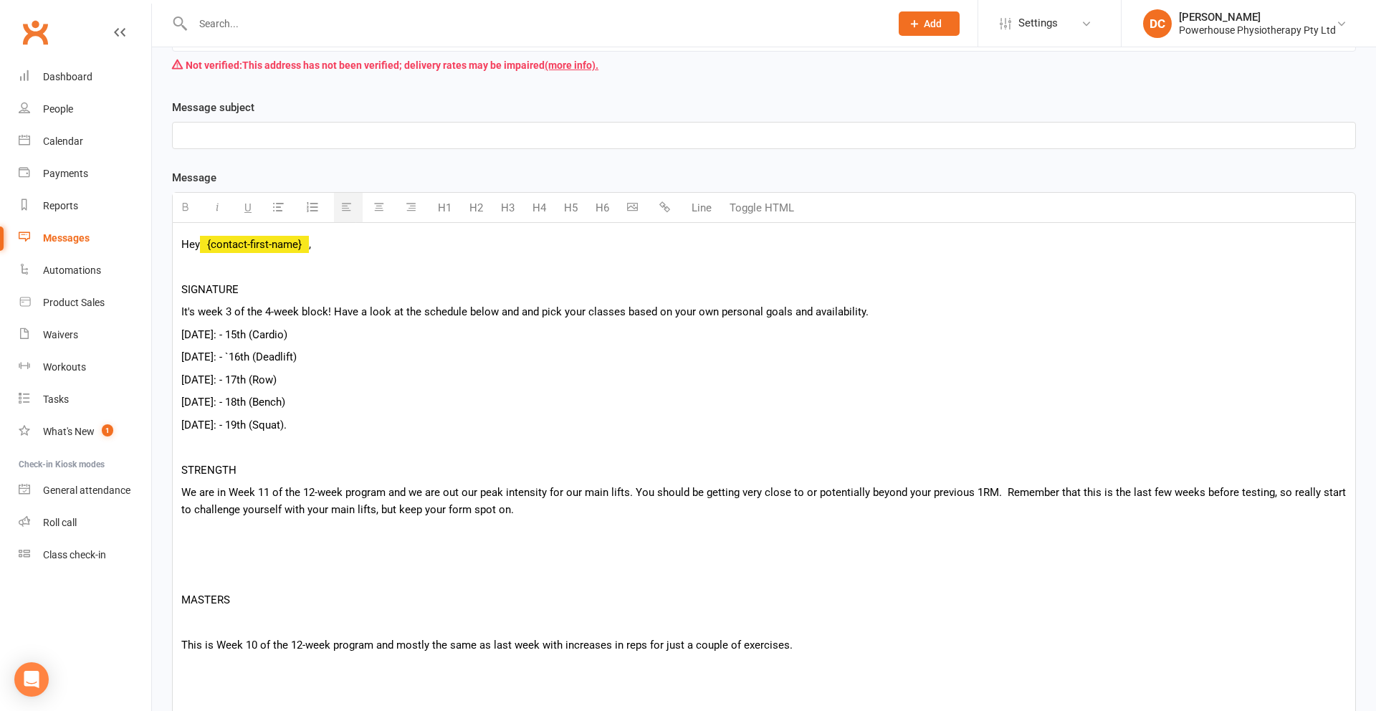
drag, startPoint x: 383, startPoint y: 490, endPoint x: 382, endPoint y: 481, distance: 8.7
click at [383, 489] on p "We are in Week 11 of the 12-week program and we are out our peak intensity for …" at bounding box center [763, 501] width 1165 height 34
drag, startPoint x: 392, startPoint y: 493, endPoint x: 418, endPoint y: 491, distance: 26.6
click at [418, 491] on p "We are in Week 11 of the 12-week program. and we are out our peak intensity for…" at bounding box center [763, 501] width 1165 height 34
drag, startPoint x: 621, startPoint y: 491, endPoint x: 610, endPoint y: 495, distance: 12.0
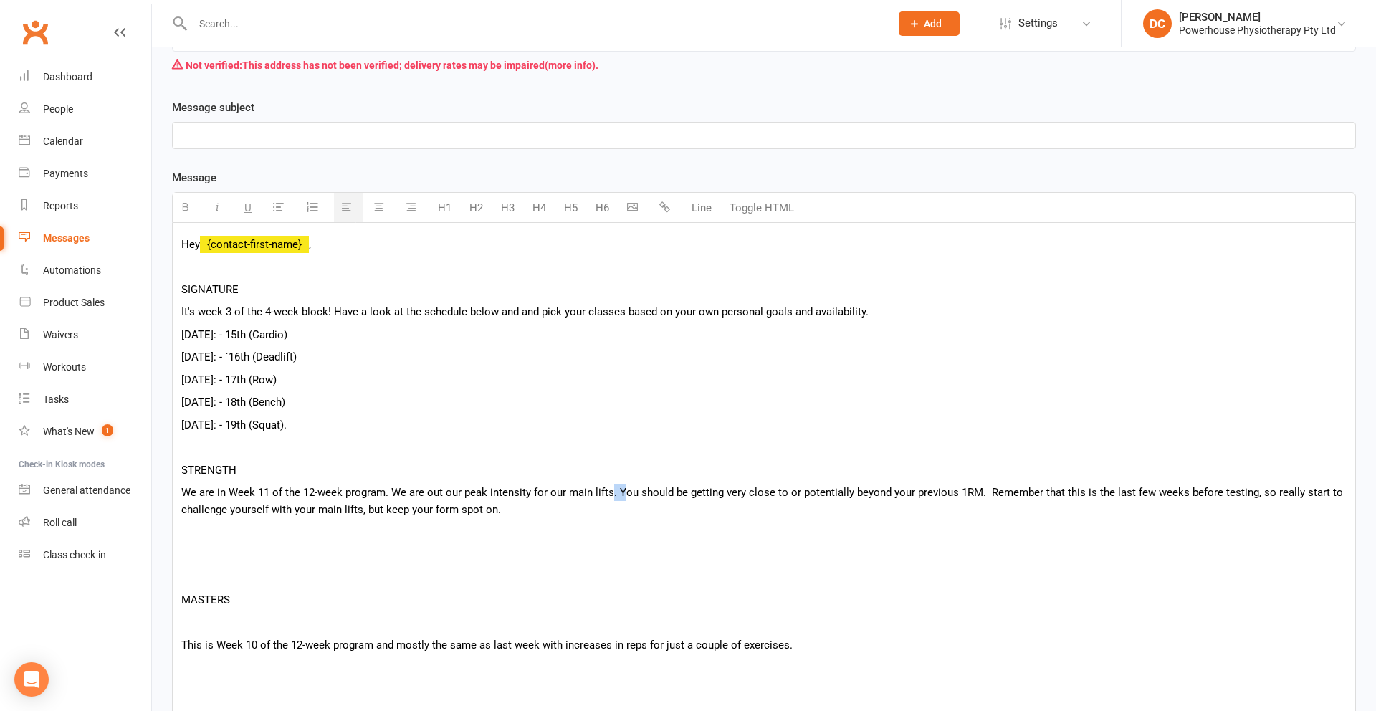
click at [610, 495] on p "We are in Week 11 of the 12-week program. We are out our peak intensity for our…" at bounding box center [763, 501] width 1165 height 34
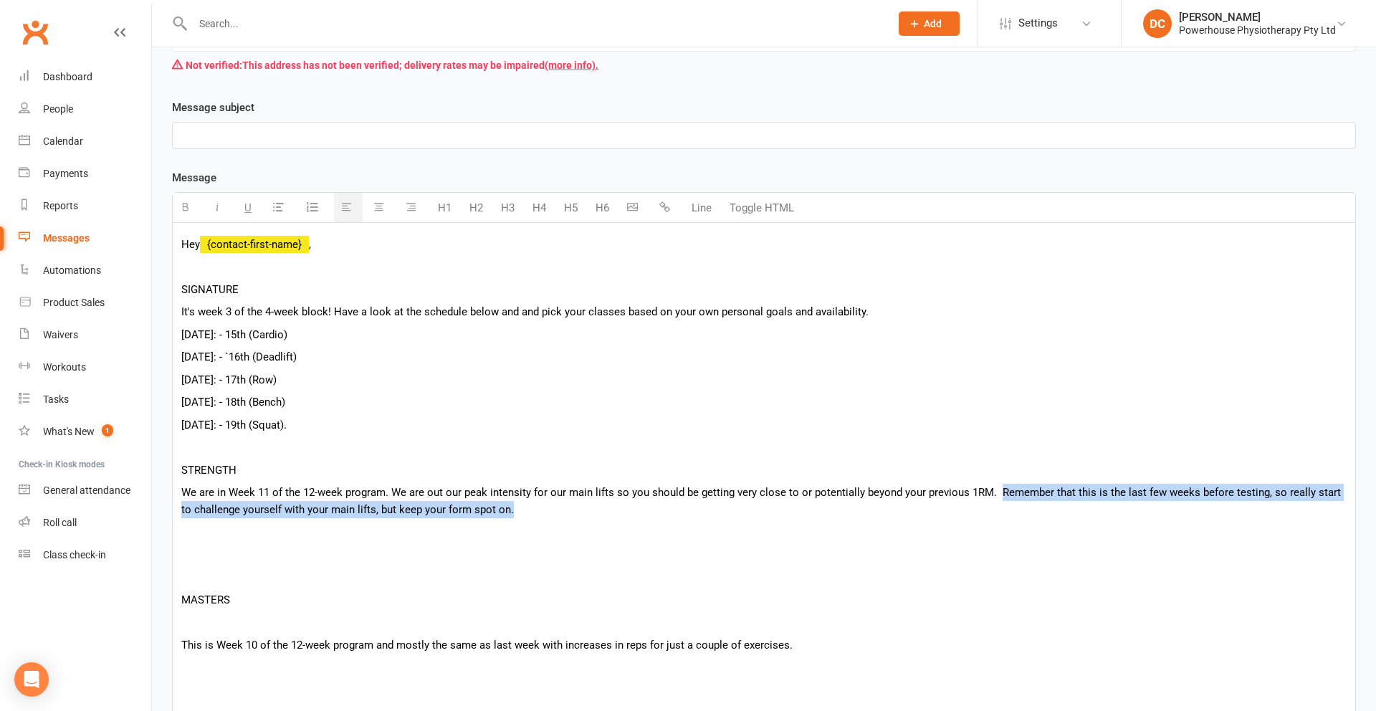
drag, startPoint x: 995, startPoint y: 492, endPoint x: 997, endPoint y: 502, distance: 10.1
click at [997, 502] on p "We are in Week 11 of the 12-week program. We are out our peak intensity for our…" at bounding box center [763, 501] width 1165 height 34
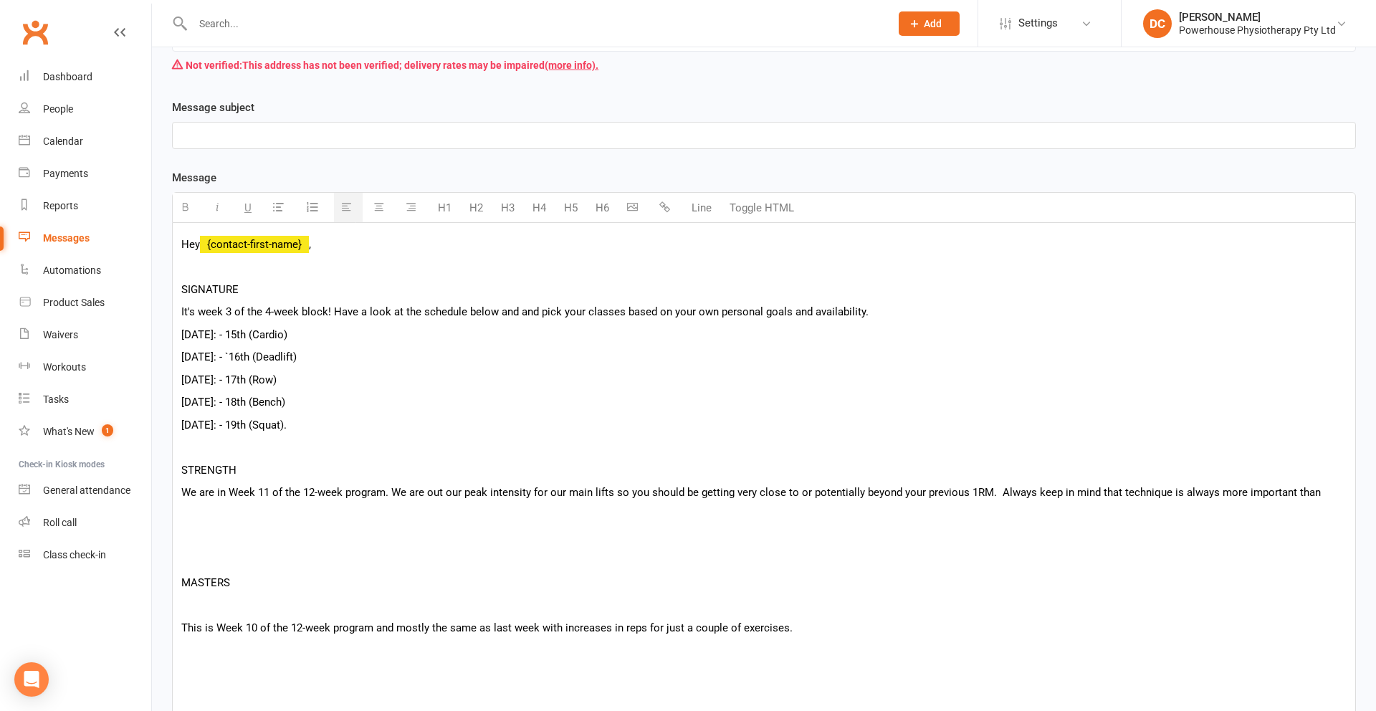
click at [996, 494] on p "We are in Week 11 of the 12-week program. We are out our peak intensity for our…" at bounding box center [763, 492] width 1165 height 17
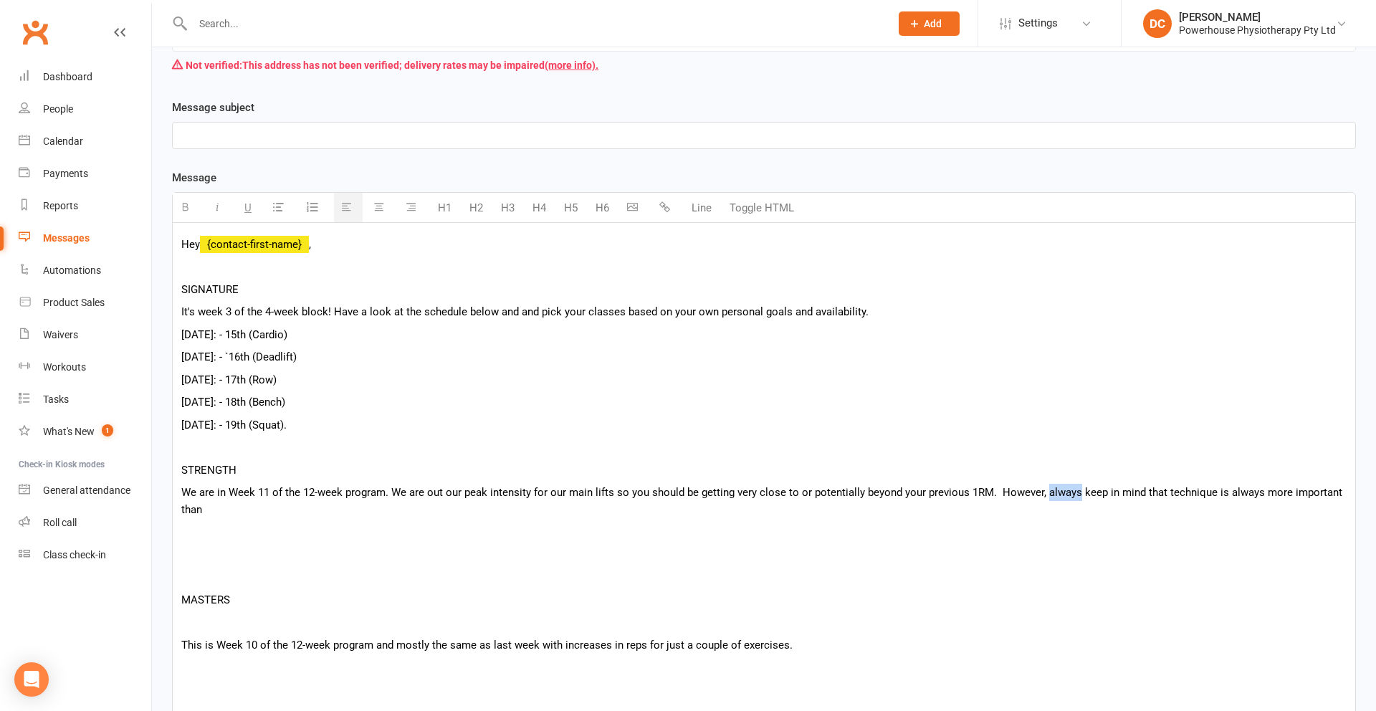
drag, startPoint x: 1040, startPoint y: 494, endPoint x: 1071, endPoint y: 485, distance: 32.7
click at [1071, 485] on p "We are in Week 11 of the 12-week program. We are out our peak intensity for our…" at bounding box center [763, 501] width 1165 height 34
click at [1206, 504] on p "We are in Week 11 of the 12-week program. We are out our peak intensity for our…" at bounding box center [763, 501] width 1165 height 34
drag, startPoint x: 1221, startPoint y: 491, endPoint x: 1254, endPoint y: 486, distance: 33.3
click at [1254, 486] on p "We are in Week 11 of the 12-week program. We are out our peak intensity for our…" at bounding box center [763, 501] width 1165 height 34
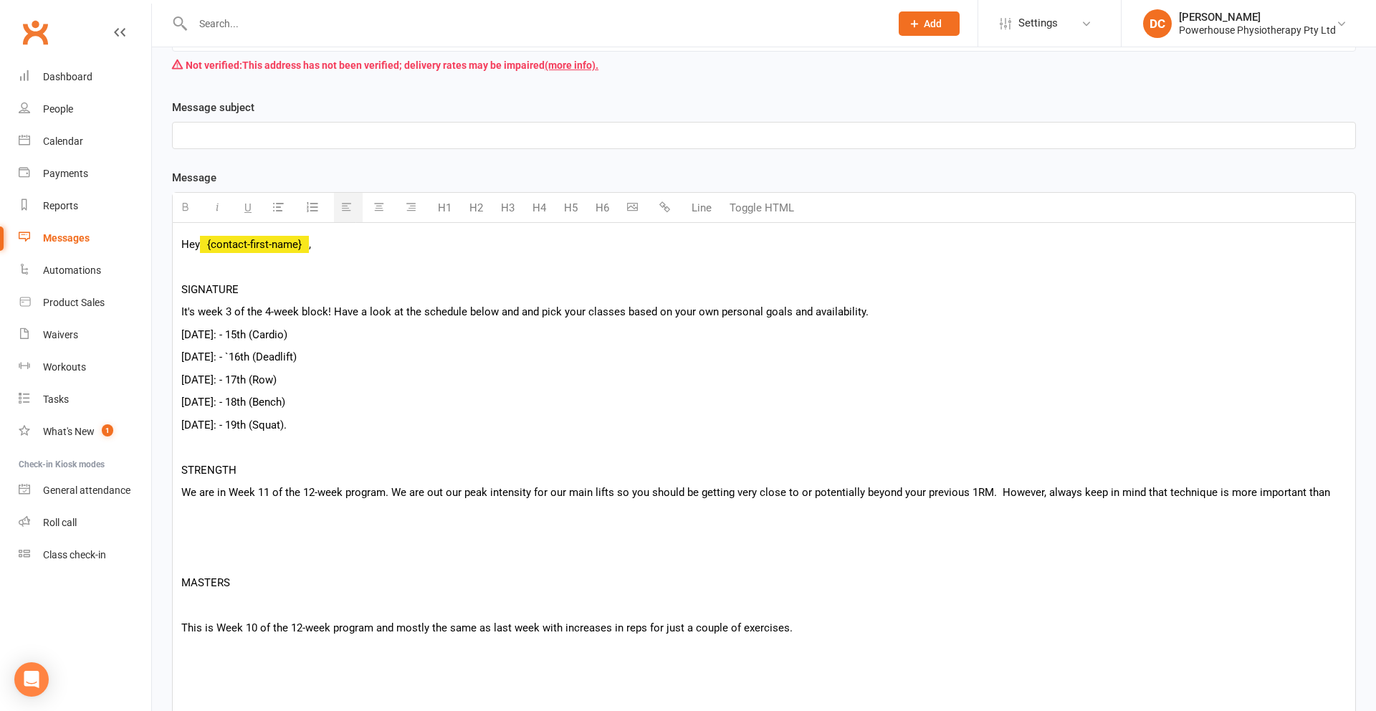
click at [1328, 492] on p "We are in Week 11 of the 12-week program. We are out our peak intensity for our…" at bounding box center [763, 492] width 1165 height 17
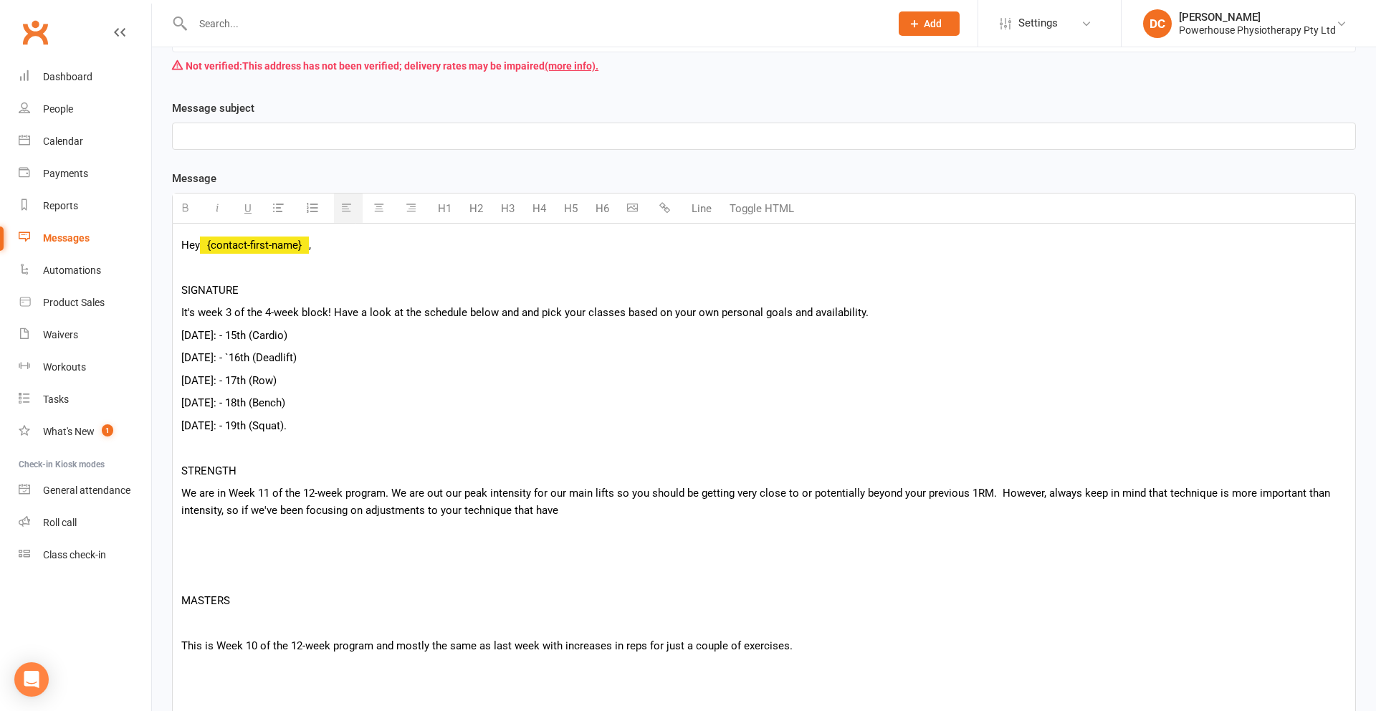
click at [304, 509] on p "We are in Week 11 of the 12-week program. We are out our peak intensity for our…" at bounding box center [763, 501] width 1165 height 34
click at [278, 508] on p "We are in Week 11 of the 12-week program. We are out our peak intensity for our…" at bounding box center [763, 501] width 1165 height 34
drag, startPoint x: 411, startPoint y: 509, endPoint x: 433, endPoint y: 505, distance: 21.8
click at [433, 505] on p "We are in Week 11 of the 12-week program. We are out our peak intensity for our…" at bounding box center [763, 498] width 1165 height 34
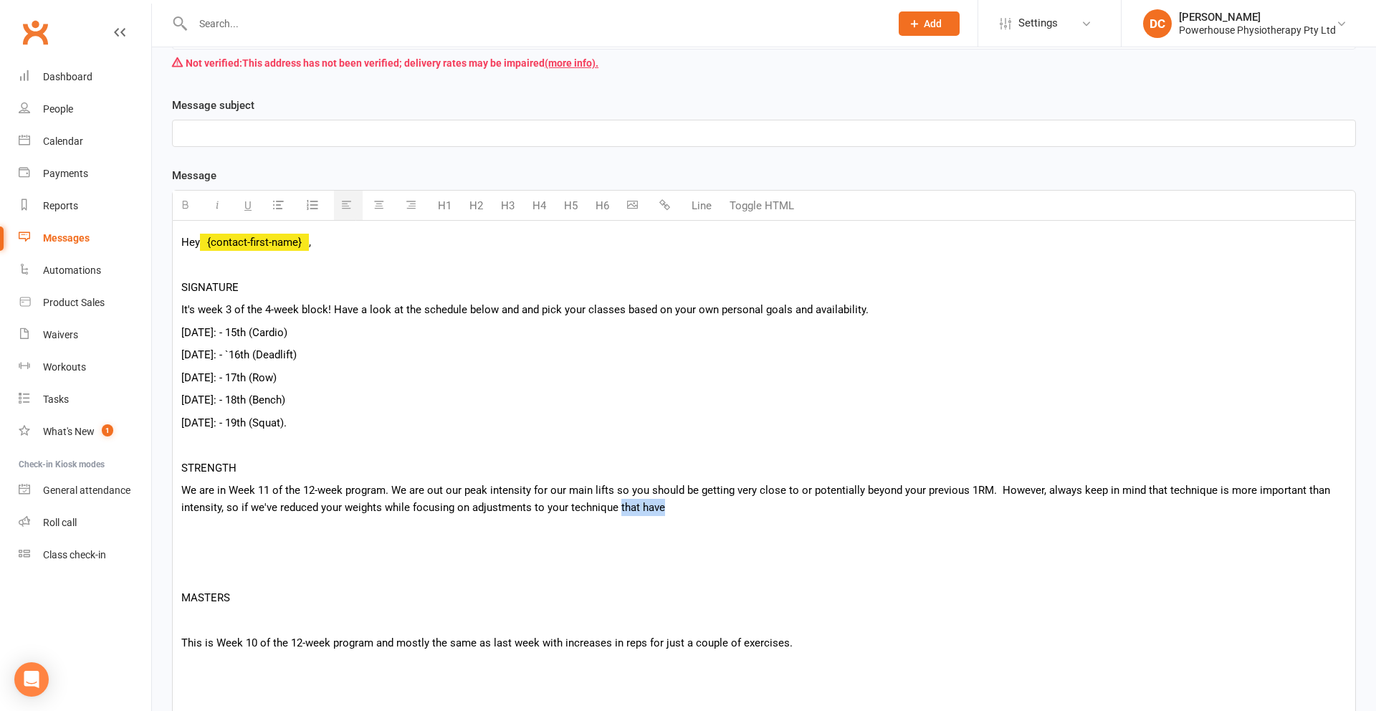
drag, startPoint x: 667, startPoint y: 507, endPoint x: 617, endPoint y: 512, distance: 50.4
click at [617, 512] on p "We are in Week 11 of the 12-week program. We are out our peak intensity for our…" at bounding box center [763, 498] width 1165 height 34
drag, startPoint x: 411, startPoint y: 507, endPoint x: 466, endPoint y: 505, distance: 55.2
click at [466, 505] on p "We are in Week 11 of the 12-week program. We are out our peak intensity for our…" at bounding box center [763, 498] width 1165 height 34
click at [711, 505] on p "We are in Week 11 of the 12-week program. We are out our peak intensity for our…" at bounding box center [763, 498] width 1165 height 34
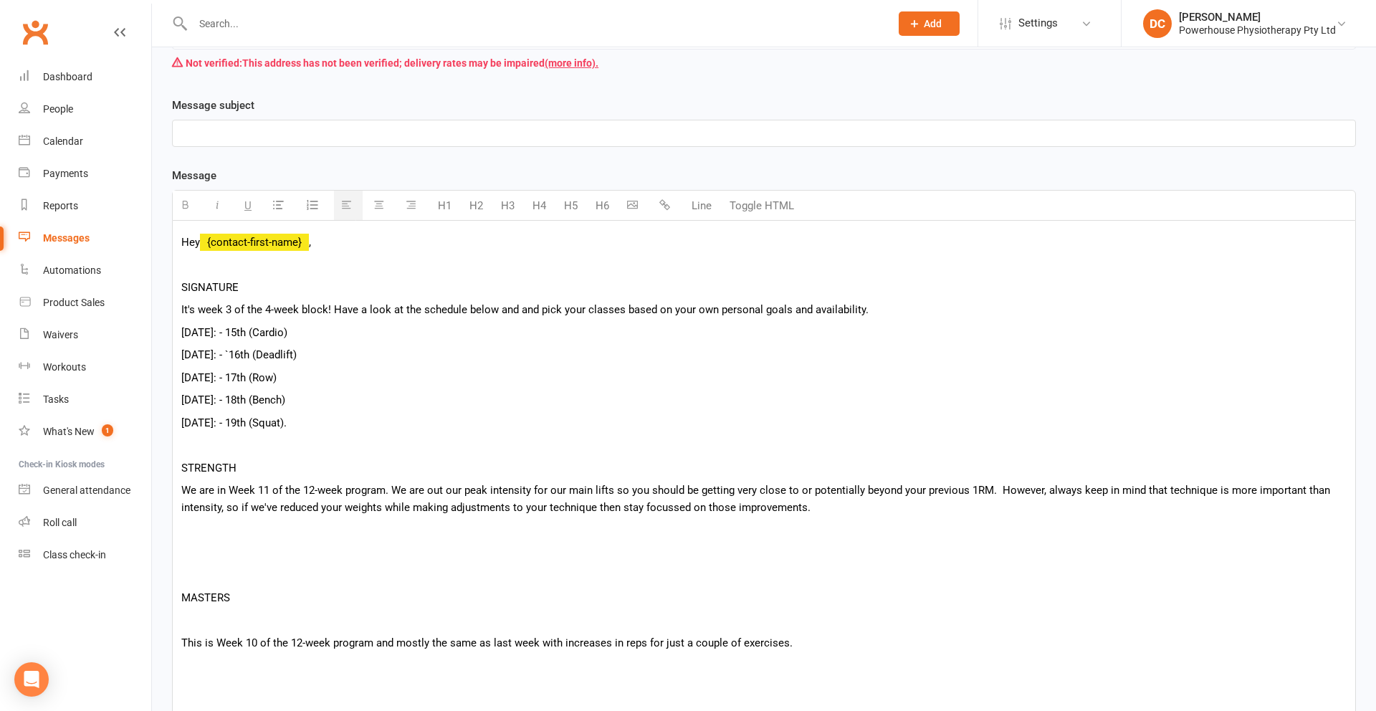
click at [452, 557] on p at bounding box center [763, 552] width 1165 height 17
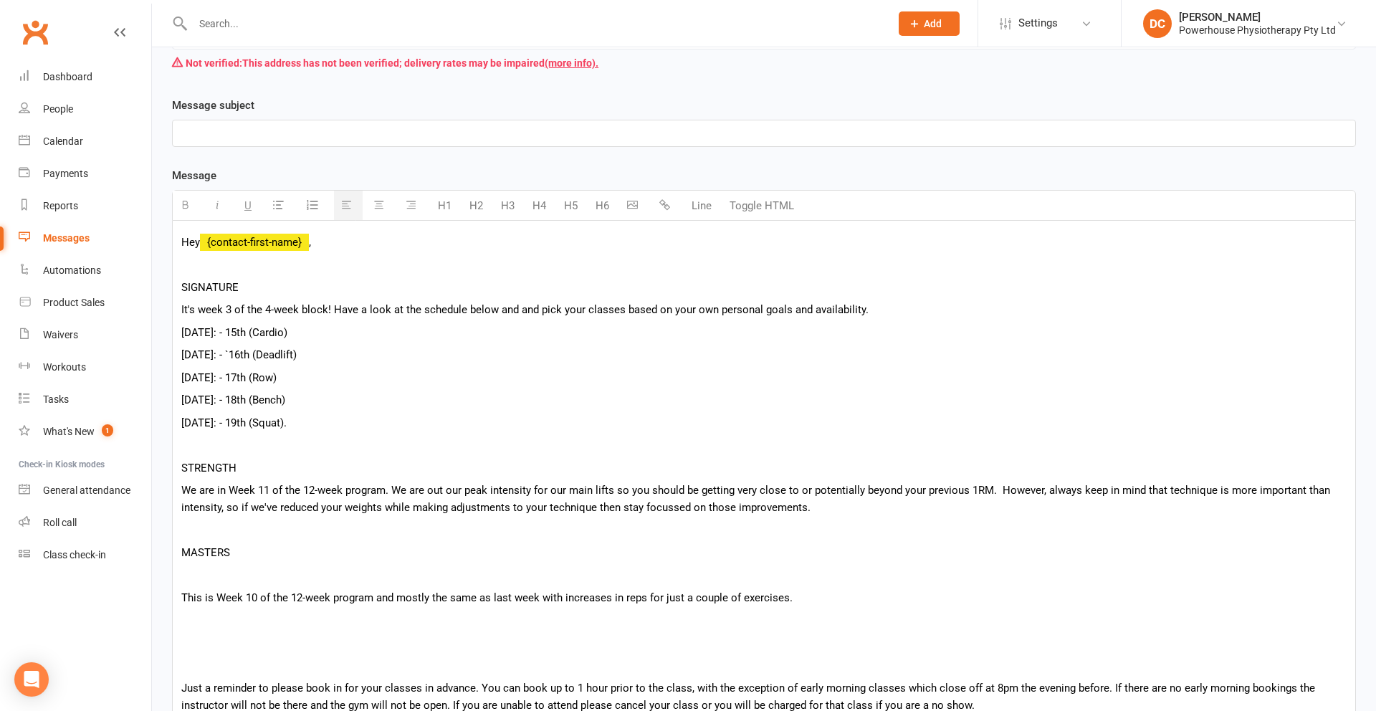
click at [326, 570] on p at bounding box center [763, 575] width 1165 height 17
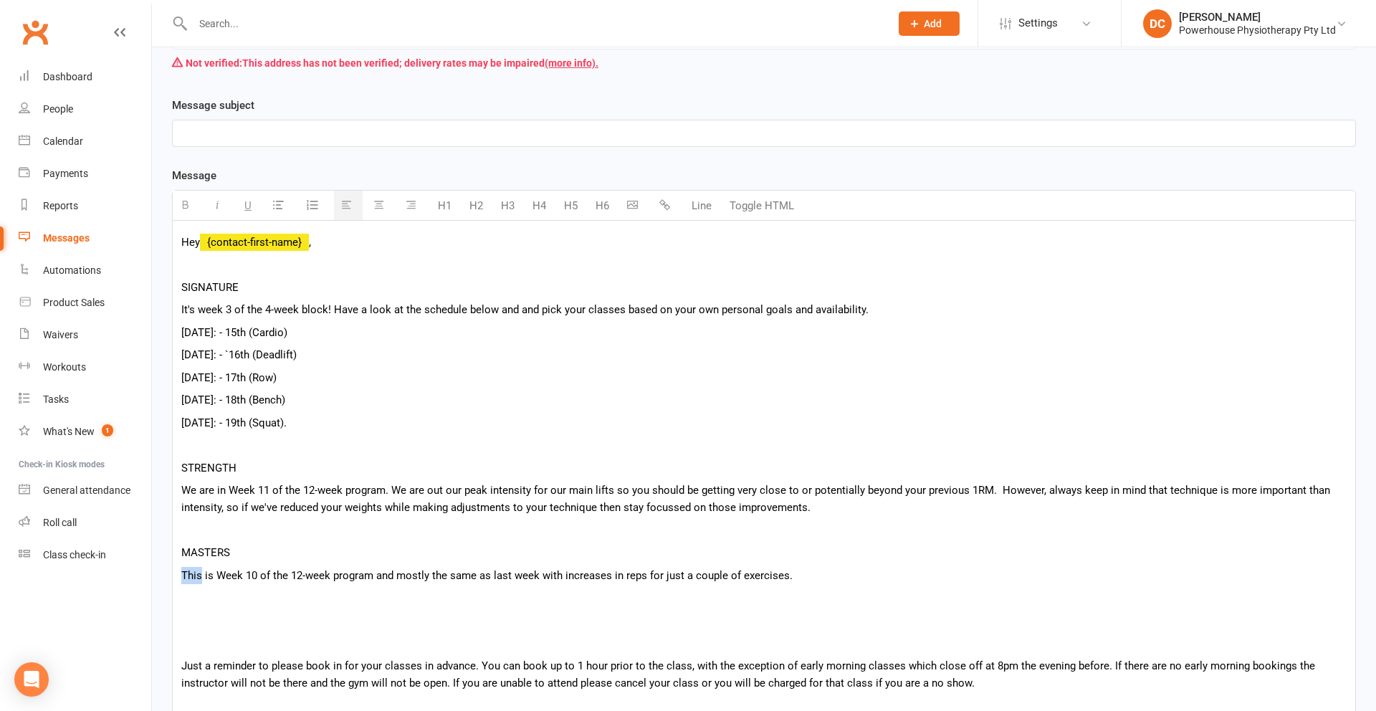
drag, startPoint x: 180, startPoint y: 575, endPoint x: 201, endPoint y: 576, distance: 21.5
click at [201, 576] on div "Hey {contact-first-name} , SIGNATURE It's week 3 of the 4-week block! Have a lo…" at bounding box center [764, 596] width 1182 height 751
click at [209, 573] on p "It is Week 10 of the 12-week program and mostly the same as last week with incr…" at bounding box center [763, 575] width 1165 height 17
drag, startPoint x: 240, startPoint y: 573, endPoint x: 255, endPoint y: 514, distance: 60.6
click at [241, 570] on p "It is week 10 of the 12-week program and mostly the same as last week with incr…" at bounding box center [763, 575] width 1165 height 17
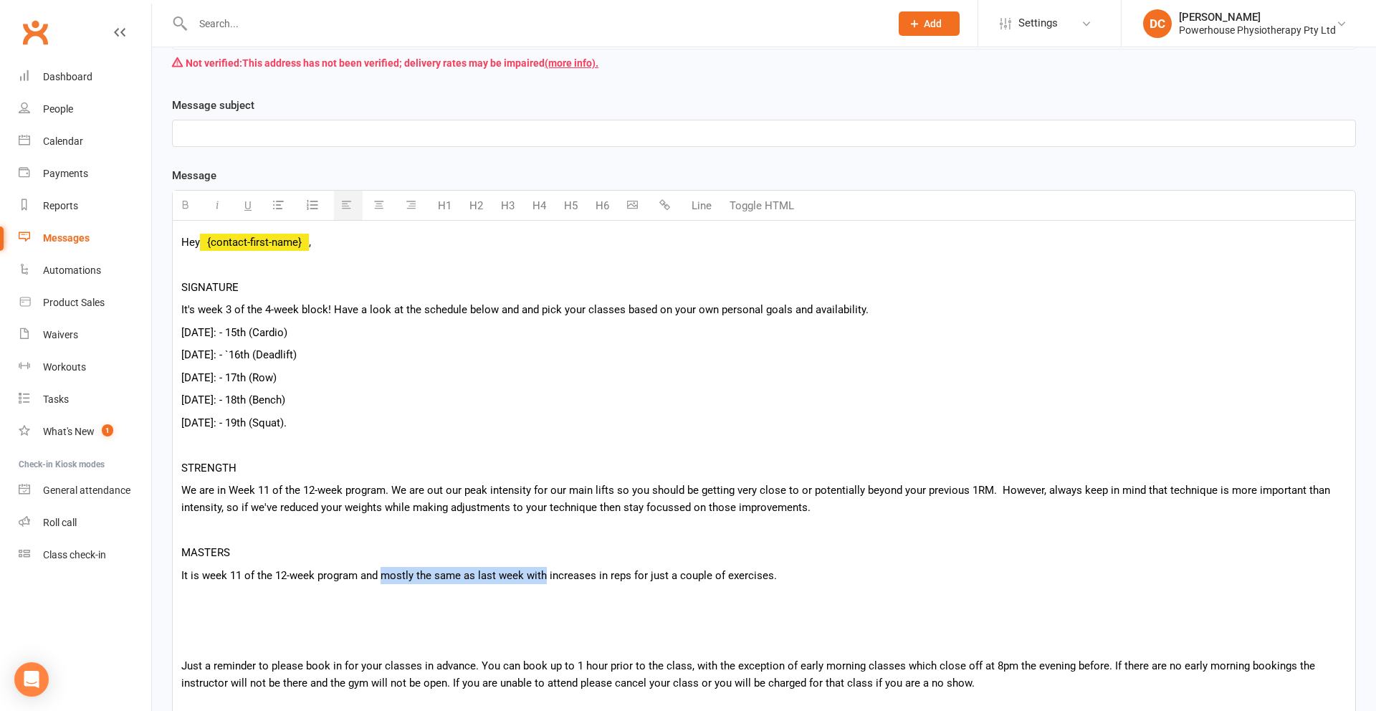
drag, startPoint x: 380, startPoint y: 577, endPoint x: 544, endPoint y: 568, distance: 164.3
click at [544, 568] on p "It is week 11 of the 12-week program and mostly the same as last week with incr…" at bounding box center [763, 575] width 1165 height 17
drag, startPoint x: 545, startPoint y: 576, endPoint x: 604, endPoint y: 575, distance: 59.5
click at [604, 575] on p "It is week 11 of the 12-week program and some further increases in reps for jus…" at bounding box center [763, 575] width 1165 height 17
click at [683, 580] on p "It is week 11 of the 12-week program and some further increases in reps for man…" at bounding box center [763, 575] width 1165 height 17
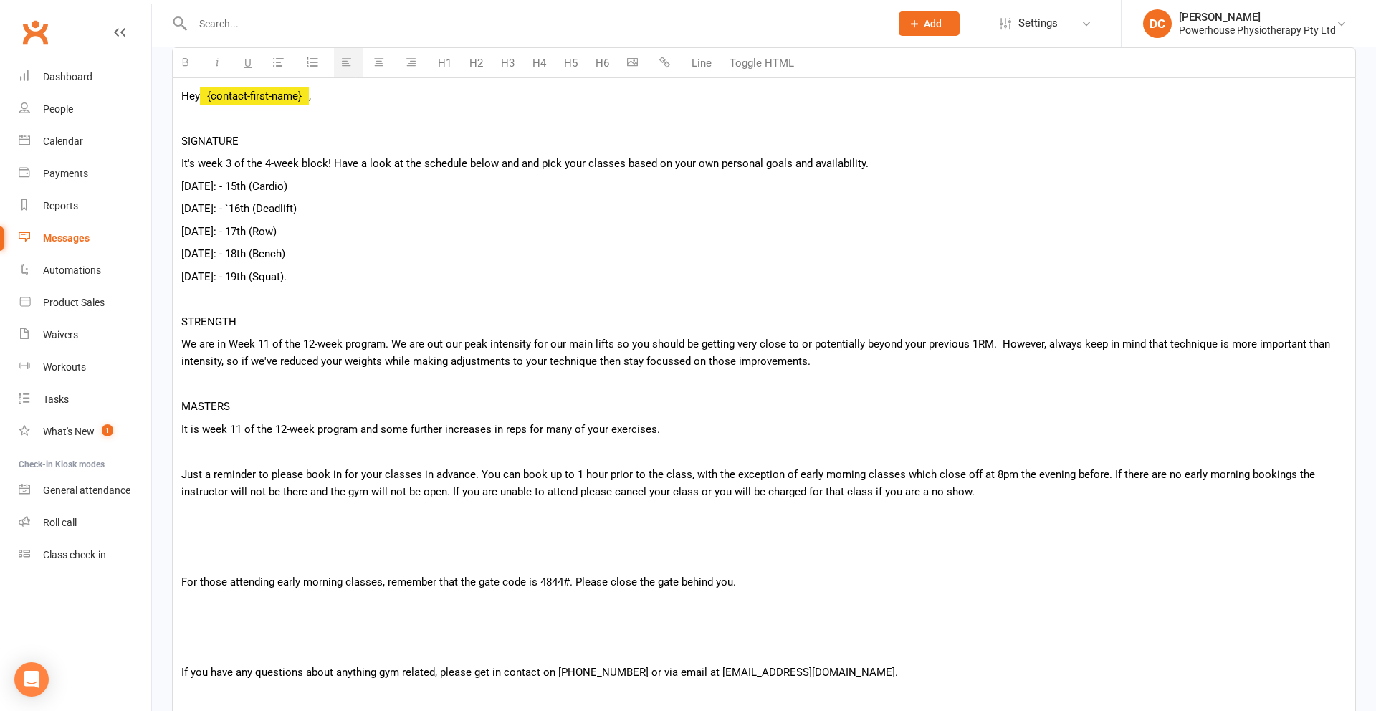
scroll to position [418, 0]
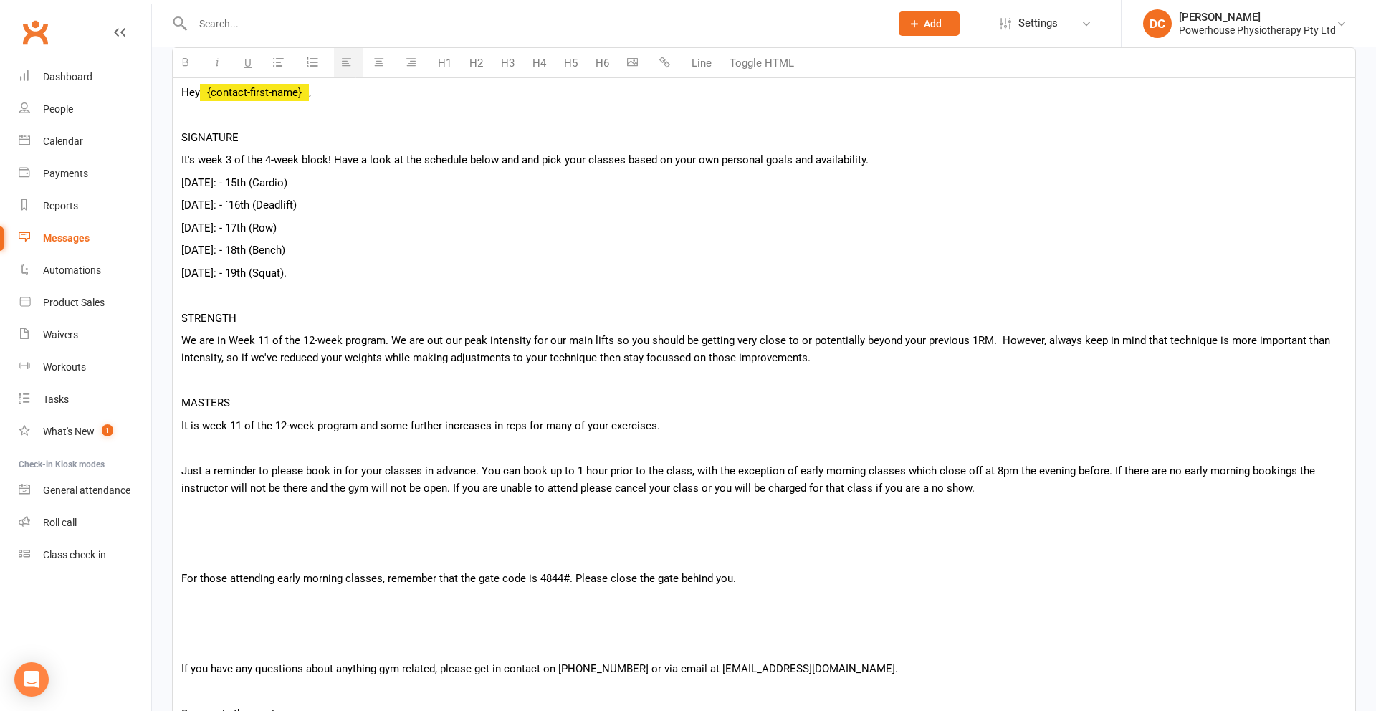
click at [623, 547] on p at bounding box center [763, 555] width 1165 height 17
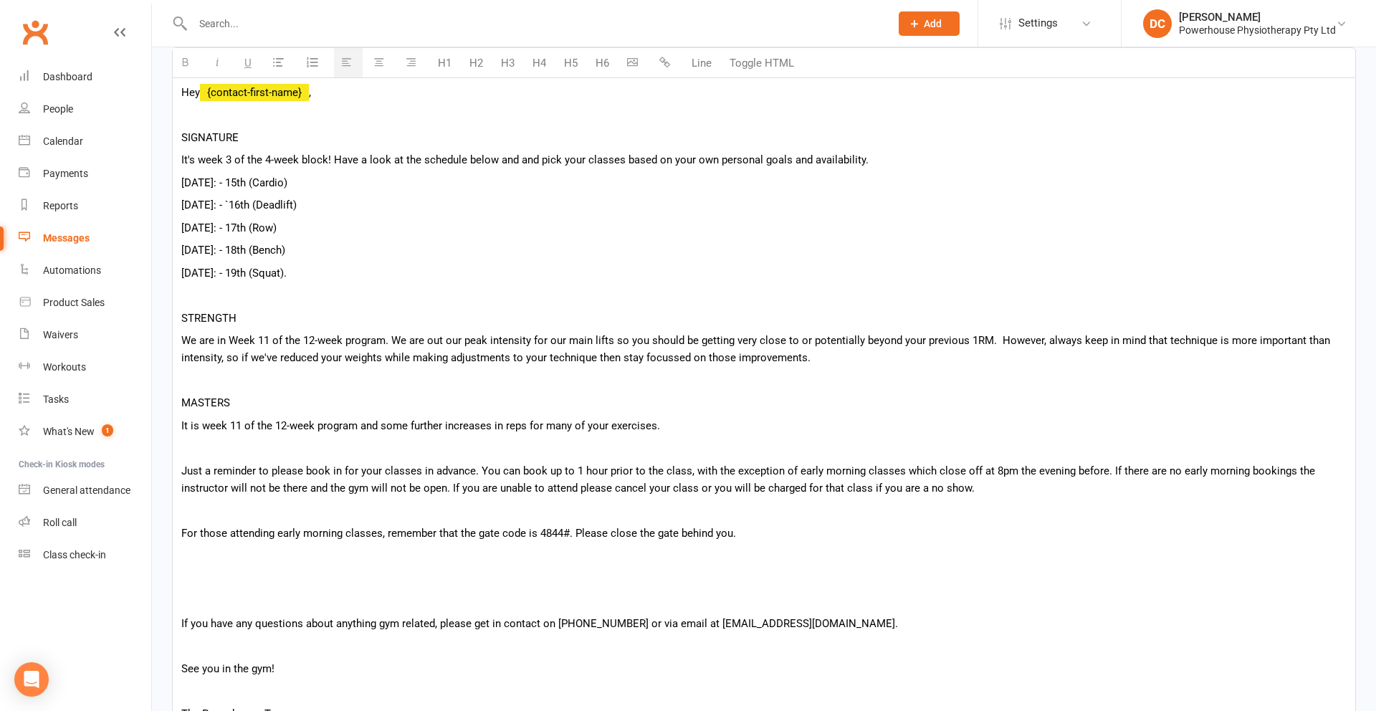
click at [542, 592] on p at bounding box center [763, 600] width 1165 height 17
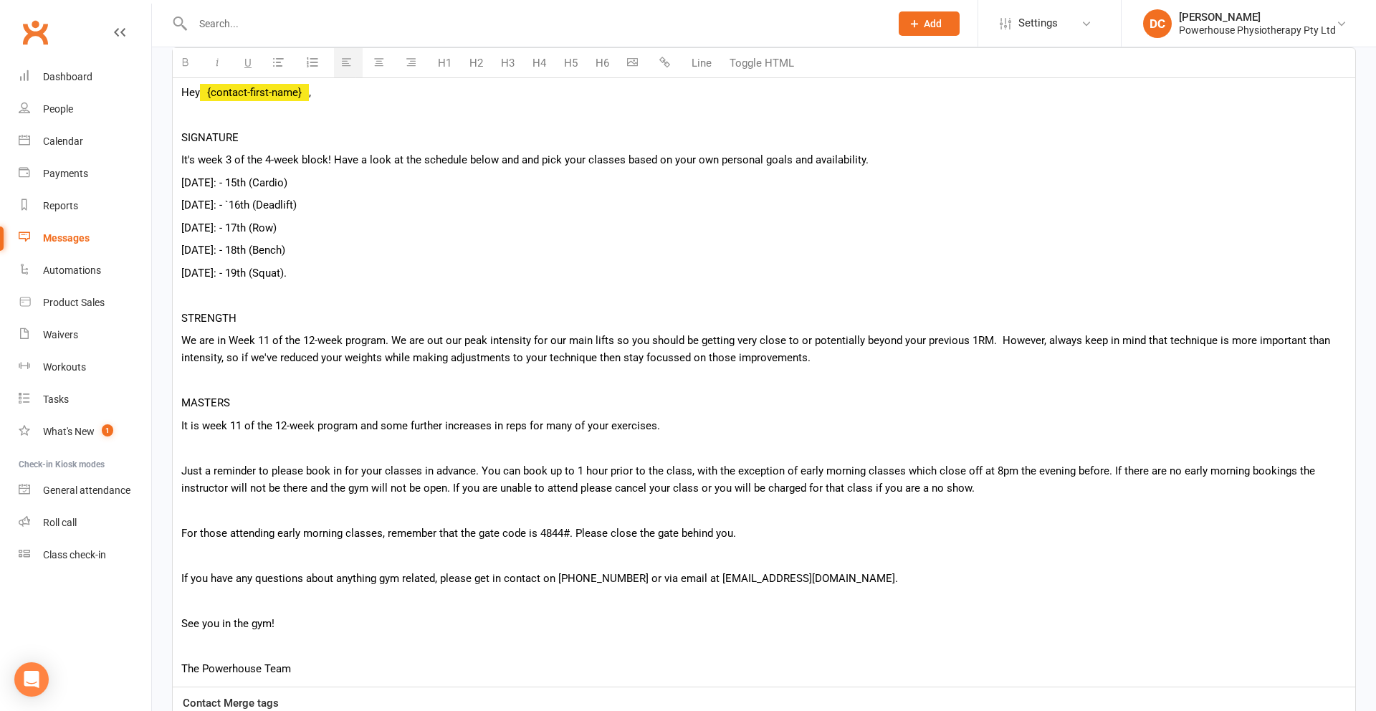
click at [266, 607] on p at bounding box center [763, 600] width 1165 height 17
click at [258, 646] on p at bounding box center [763, 645] width 1165 height 17
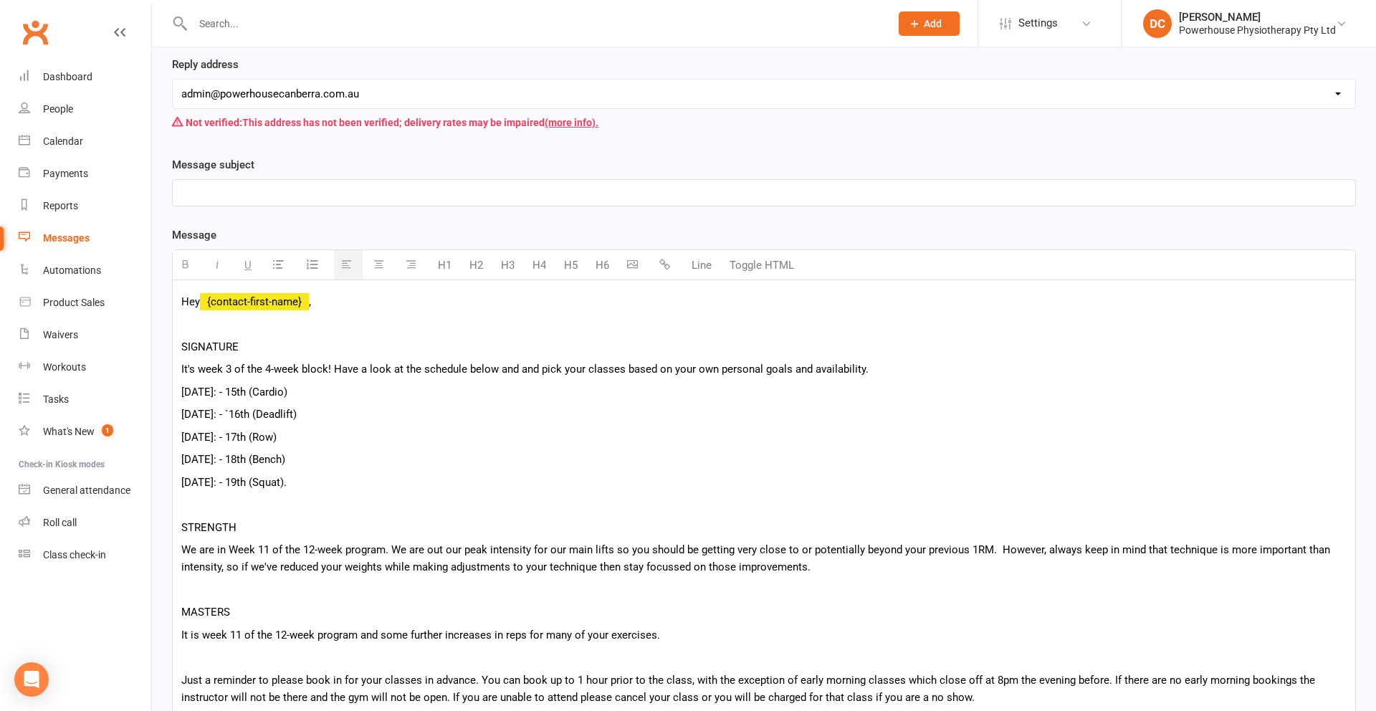
scroll to position [205, 0]
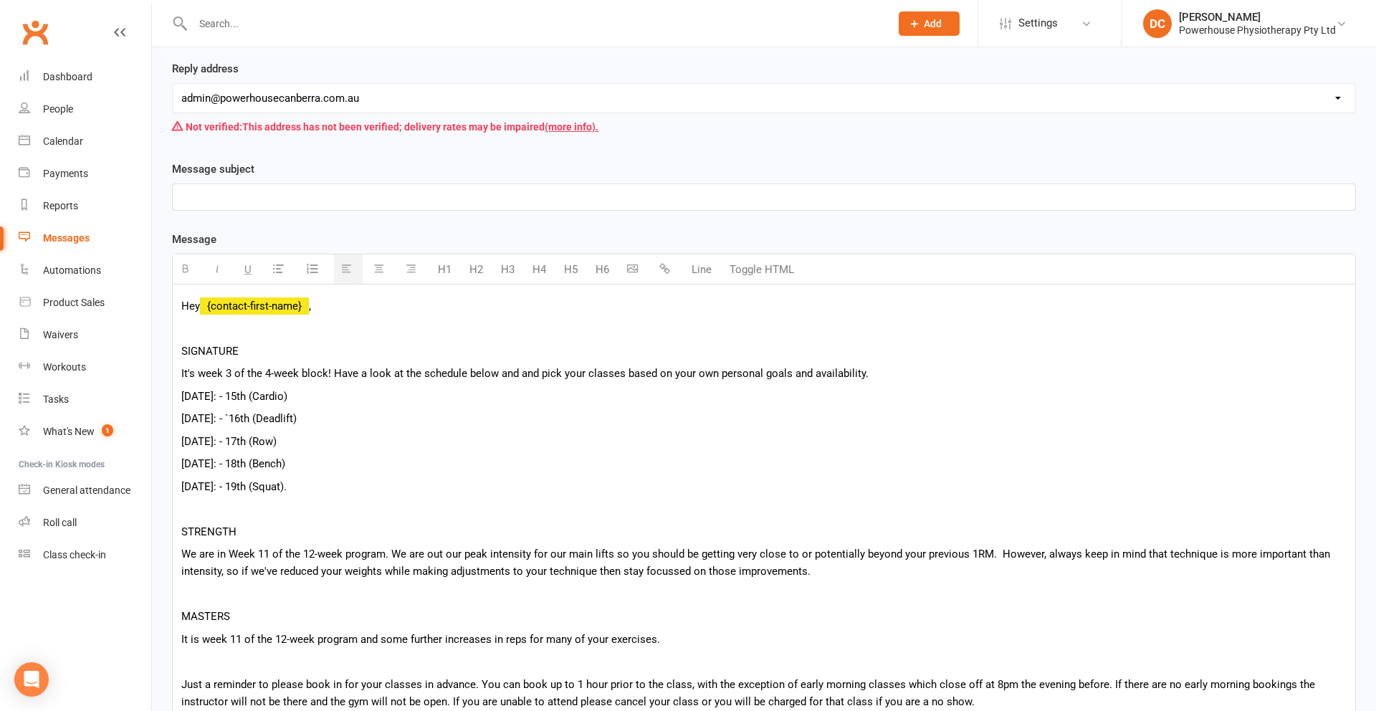
click at [303, 189] on p at bounding box center [763, 196] width 1165 height 17
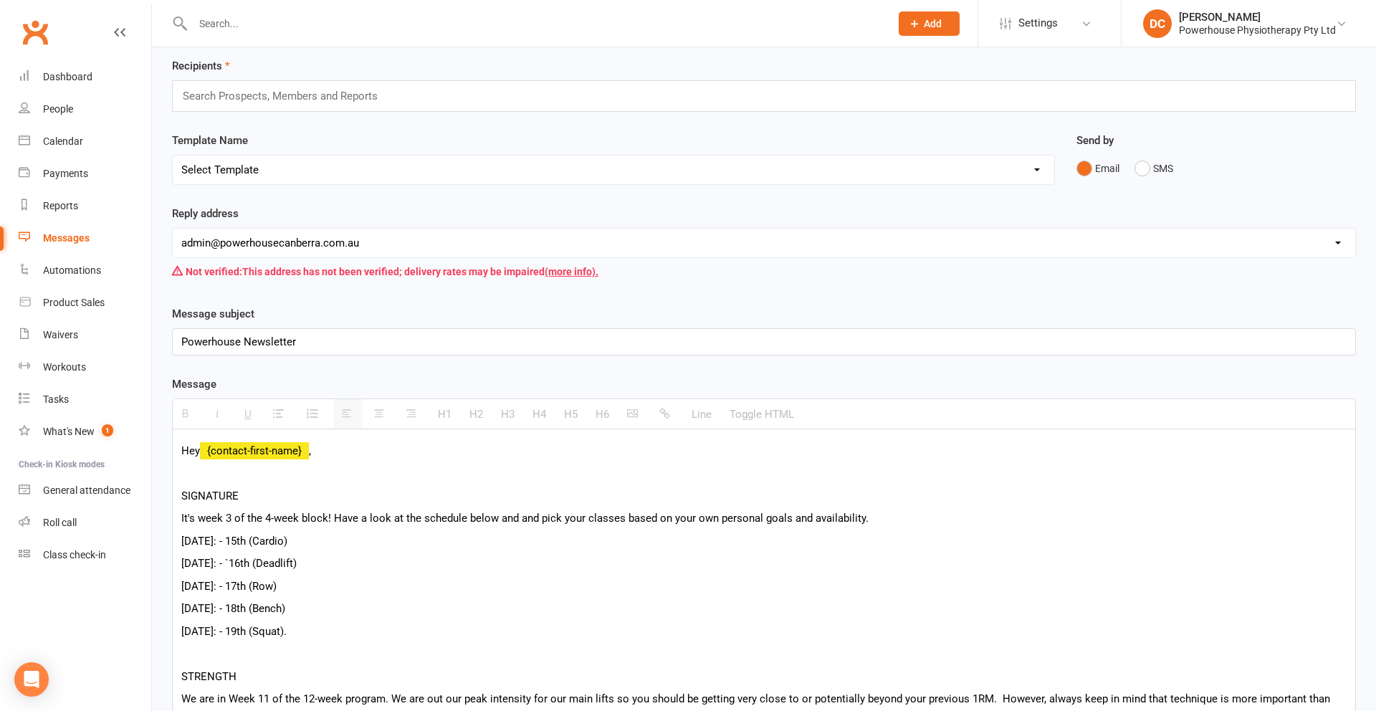
scroll to position [61, 0]
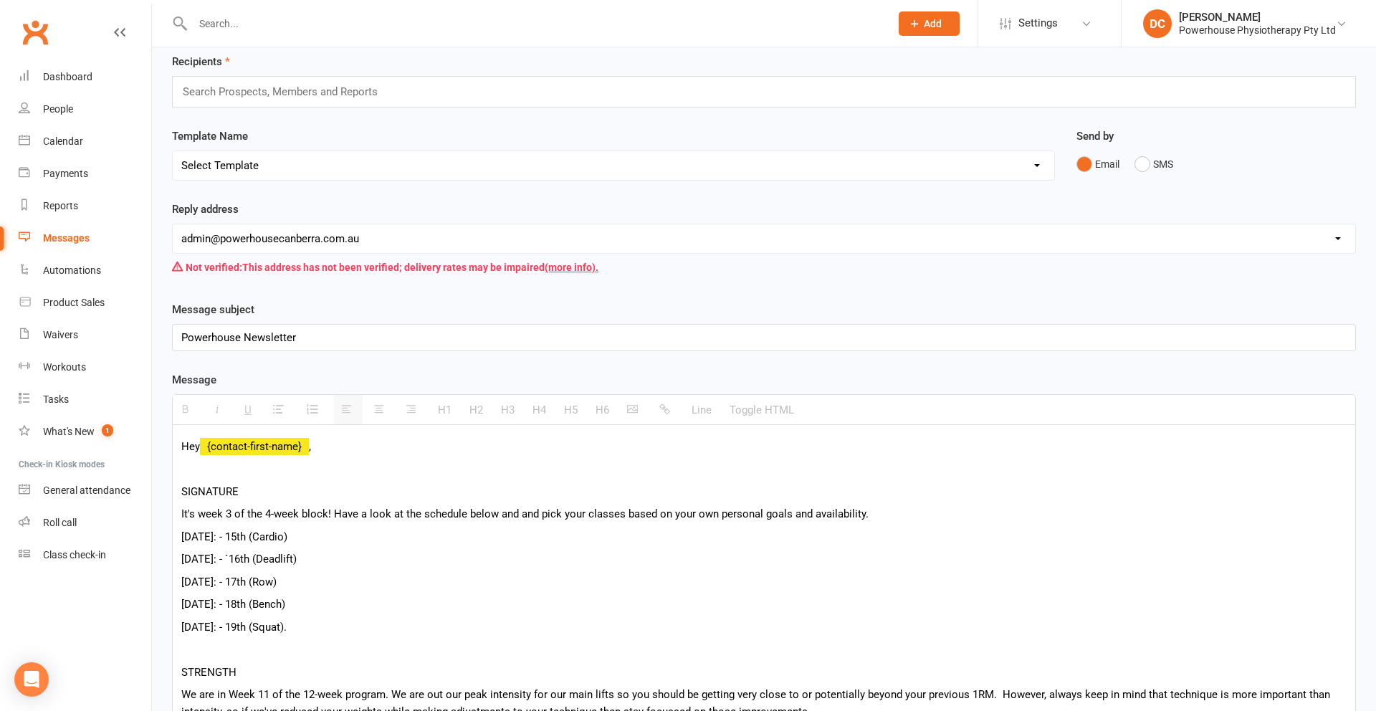
click at [292, 97] on input "text" at bounding box center [286, 91] width 210 height 19
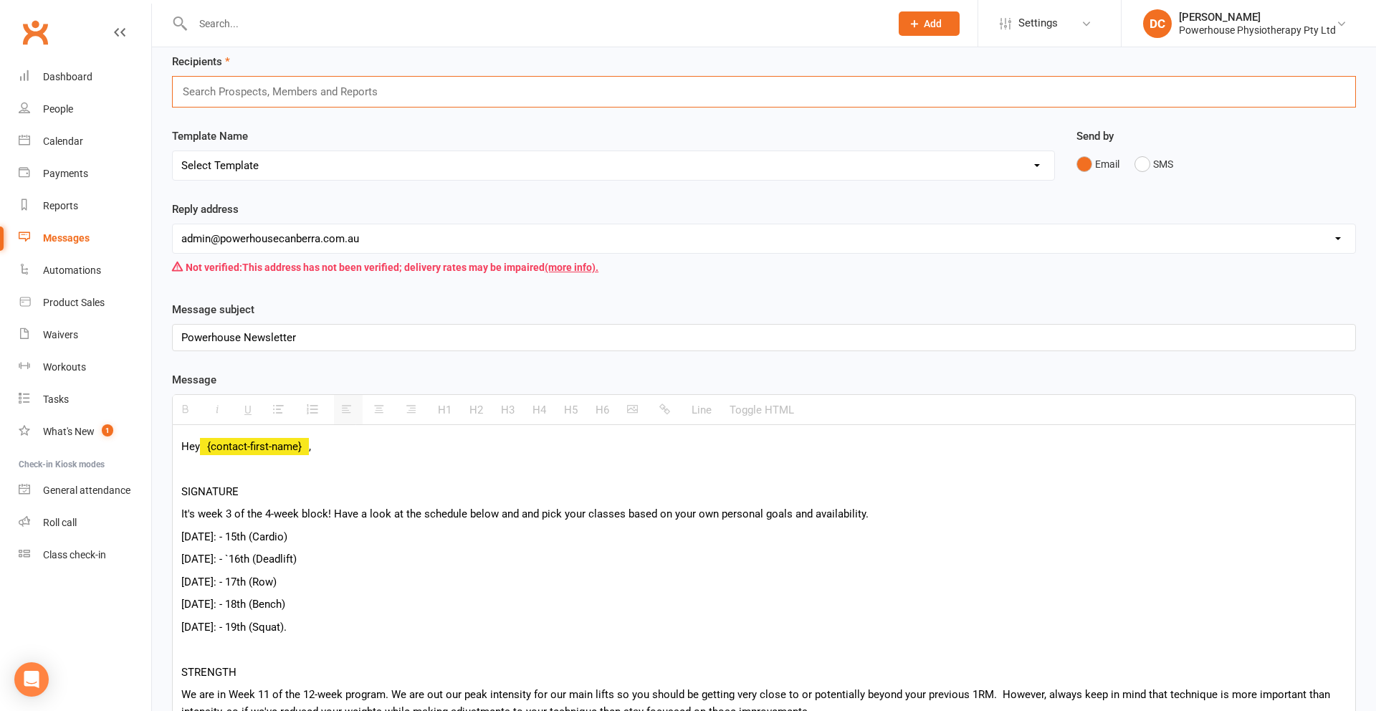
scroll to position [59, 0]
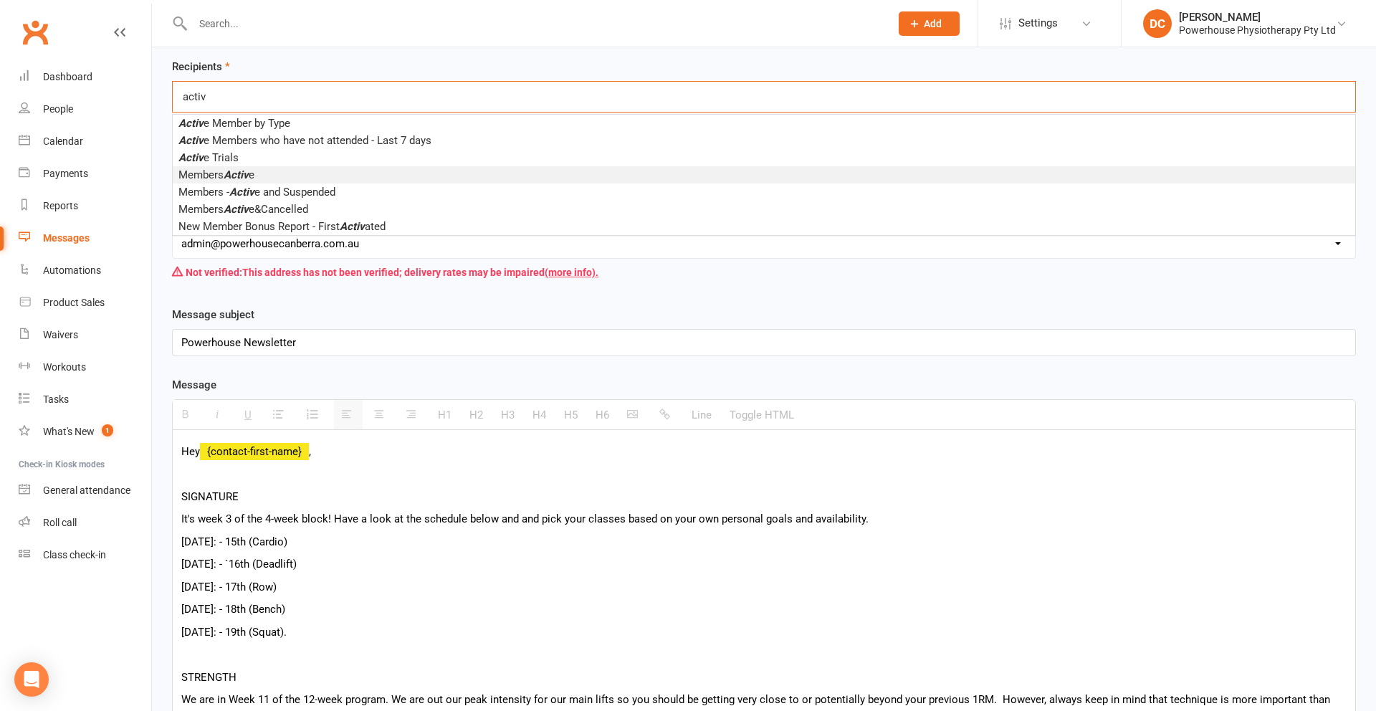
type input "activ"
click at [287, 173] on li "Members Activ e" at bounding box center [764, 174] width 1182 height 17
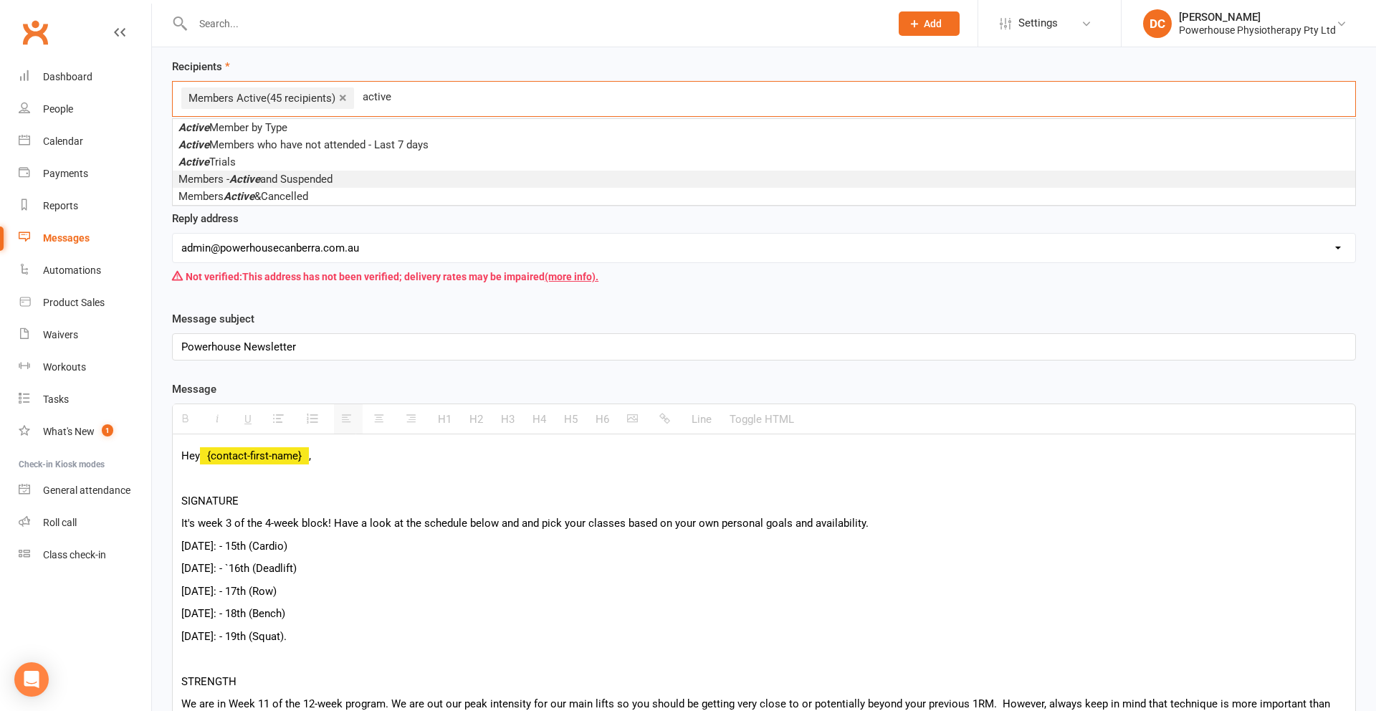
type input "active"
click at [292, 181] on span "Members - Active and Suspended" at bounding box center [255, 179] width 154 height 13
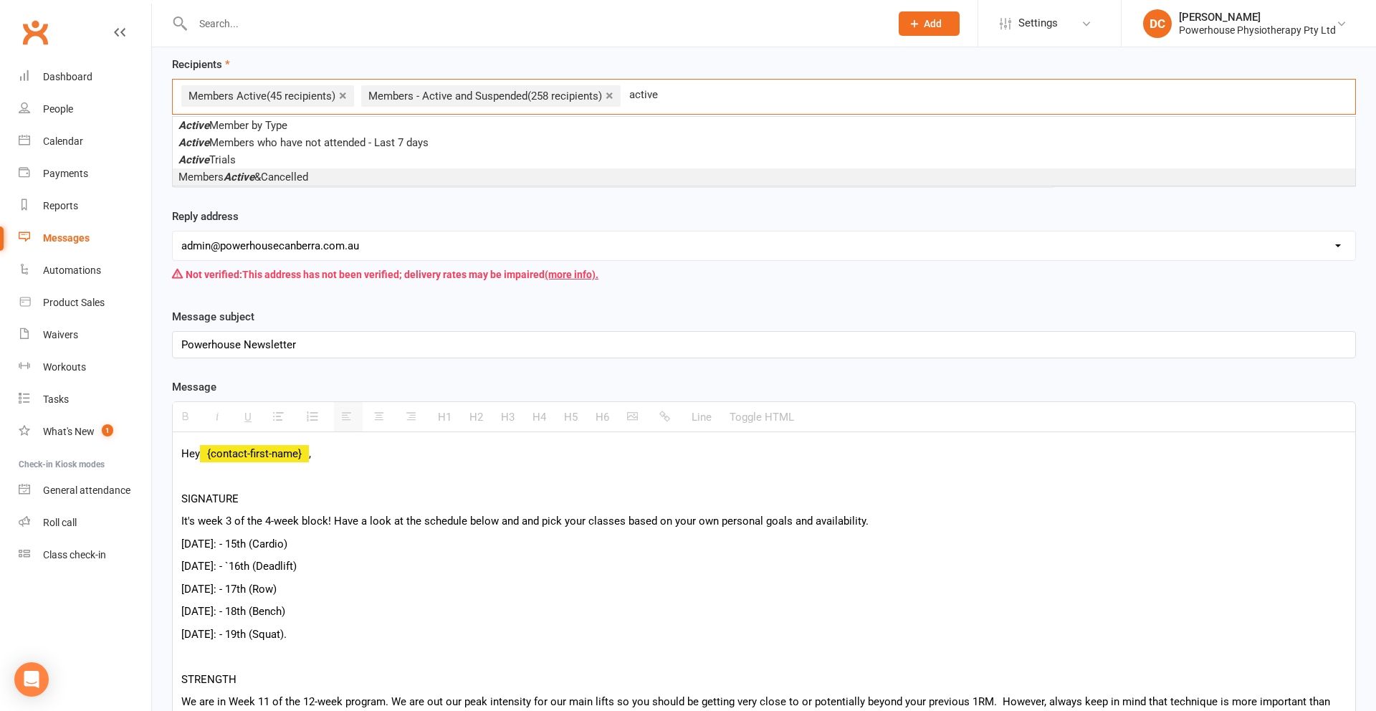
type input "active"
click at [278, 178] on span "Members Active &Cancelled" at bounding box center [243, 177] width 130 height 13
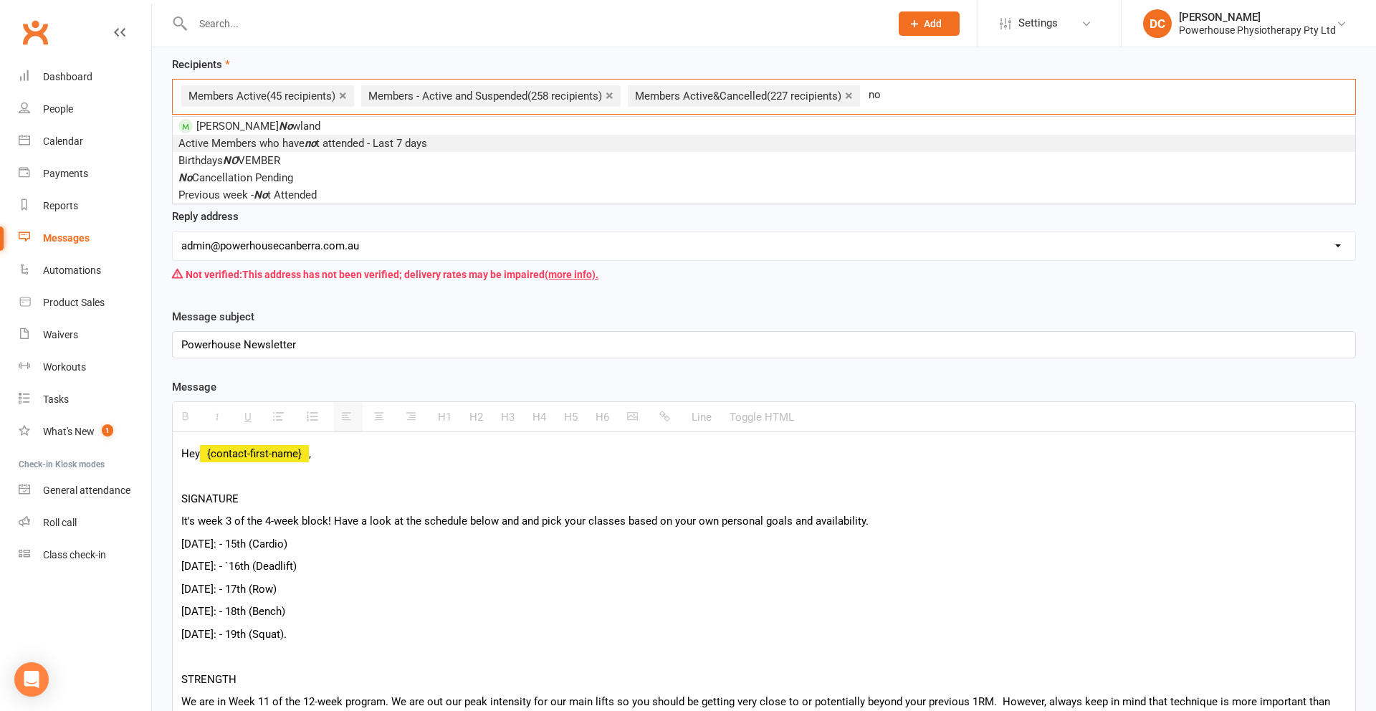
type input "n"
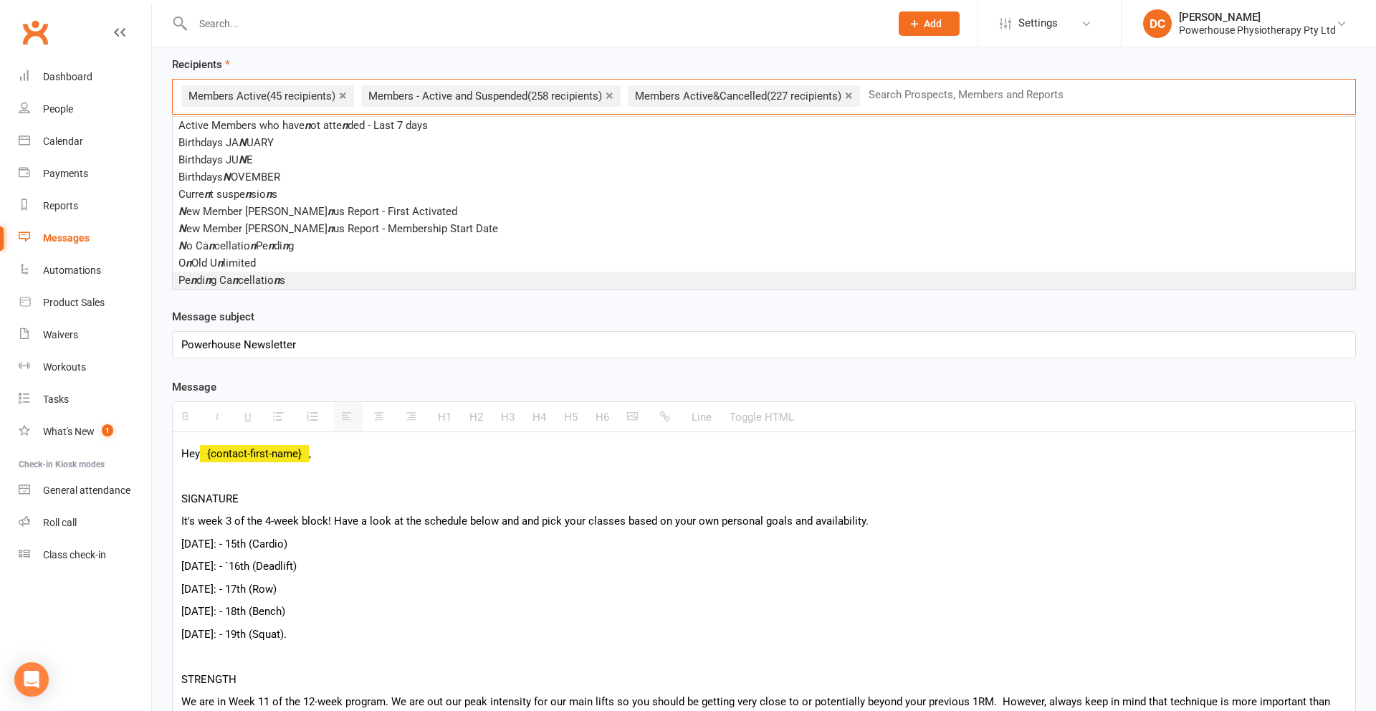
click at [744, 313] on div "Message subject Powerhouse Newsletter <p>Powerhouse Newsletter</p>" at bounding box center [764, 333] width 1184 height 50
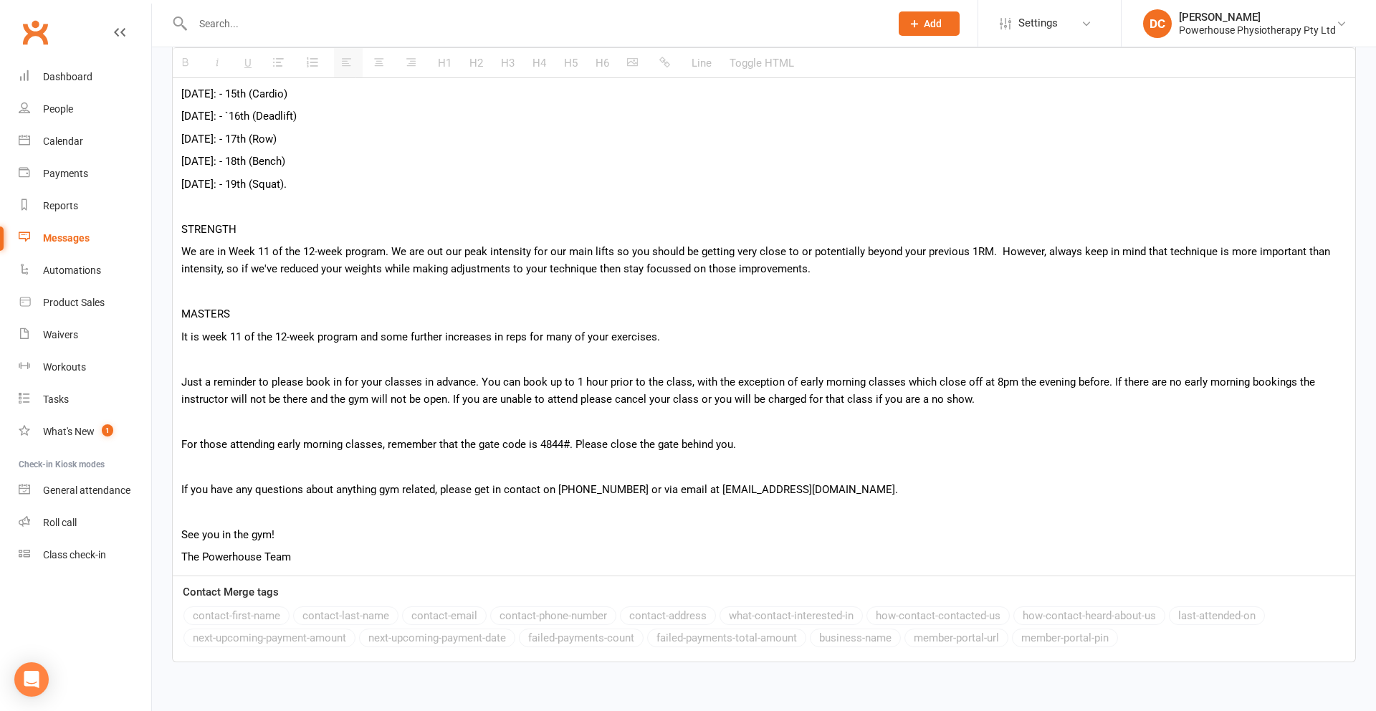
scroll to position [591, 0]
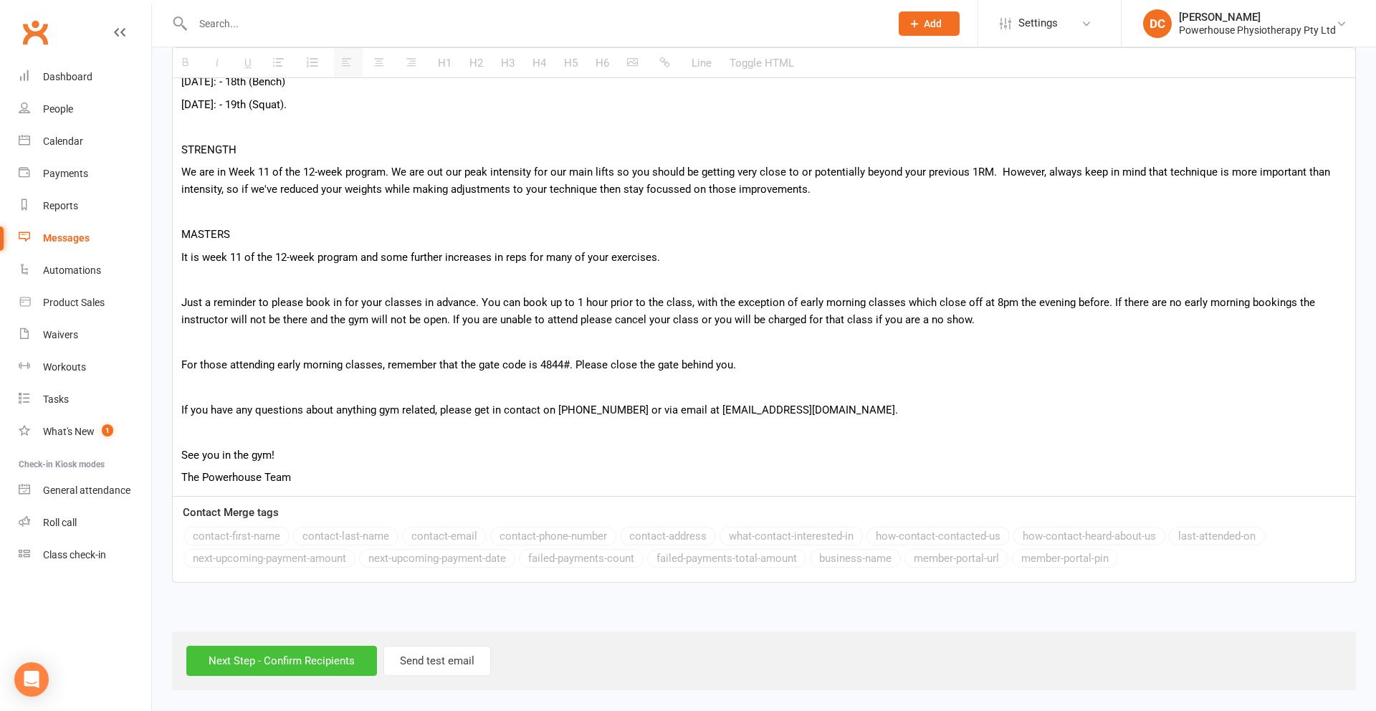
click at [297, 664] on input "Next Step - Confirm Recipients" at bounding box center [281, 661] width 191 height 30
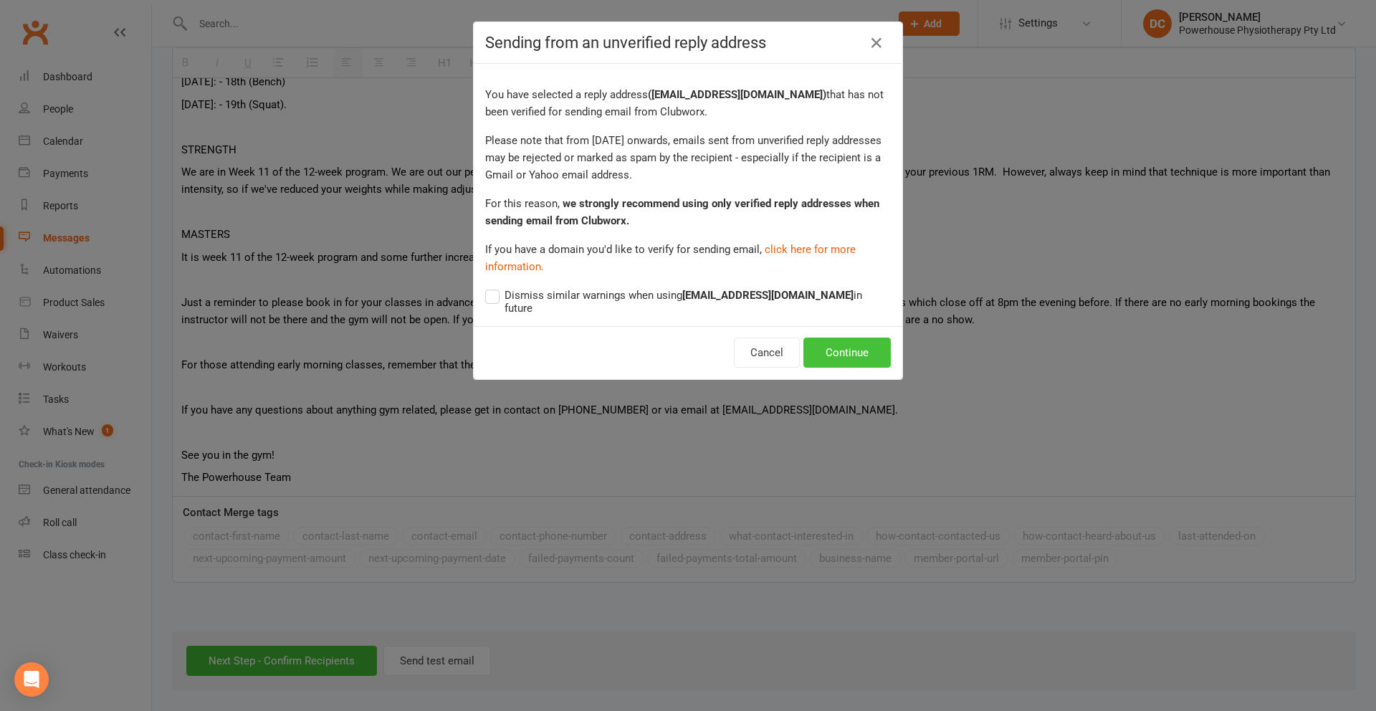
click at [850, 352] on button "Continue" at bounding box center [846, 352] width 87 height 30
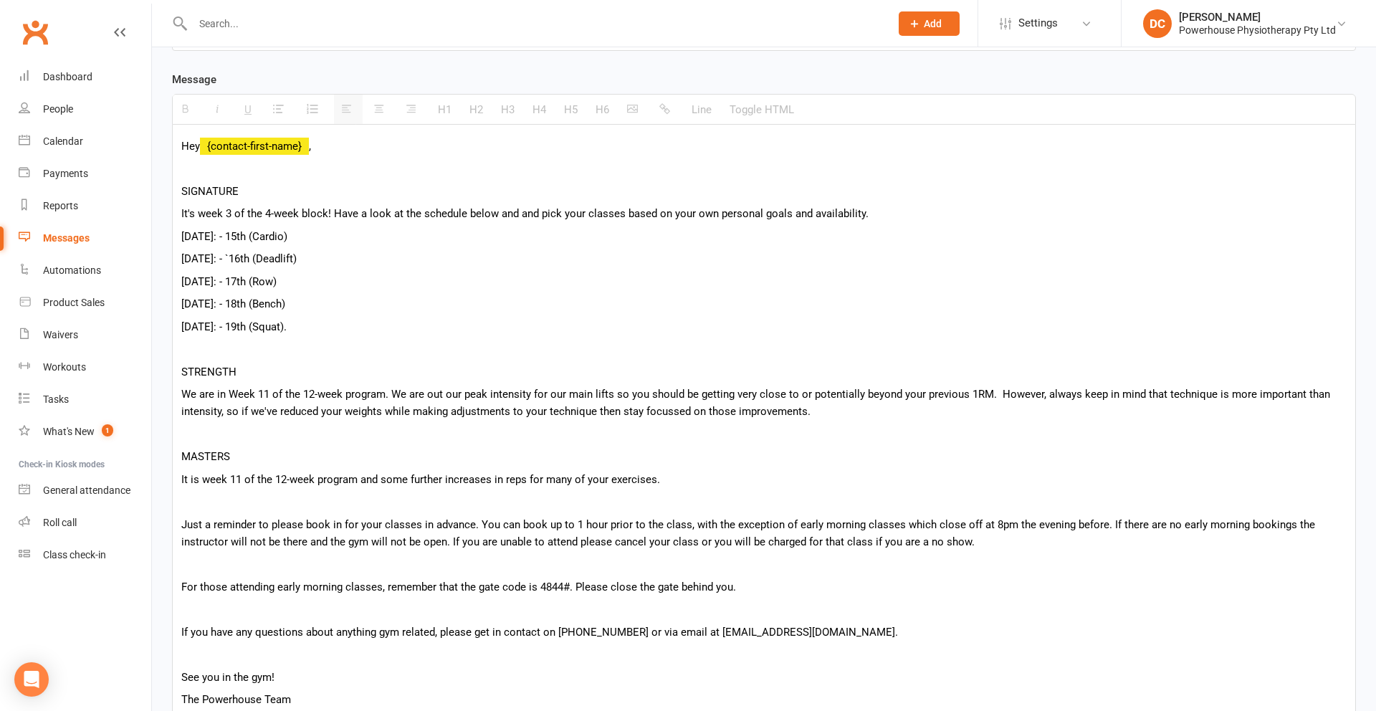
scroll to position [256, 0]
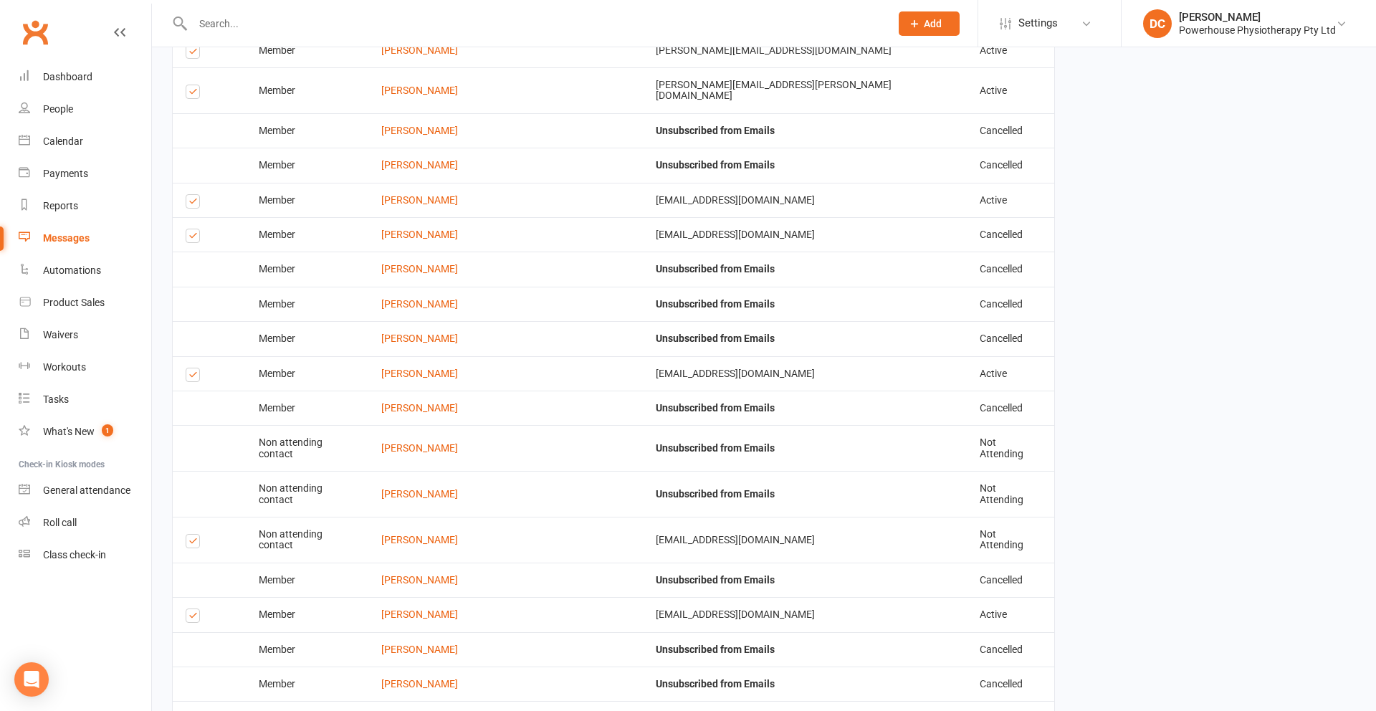
scroll to position [2182, 0]
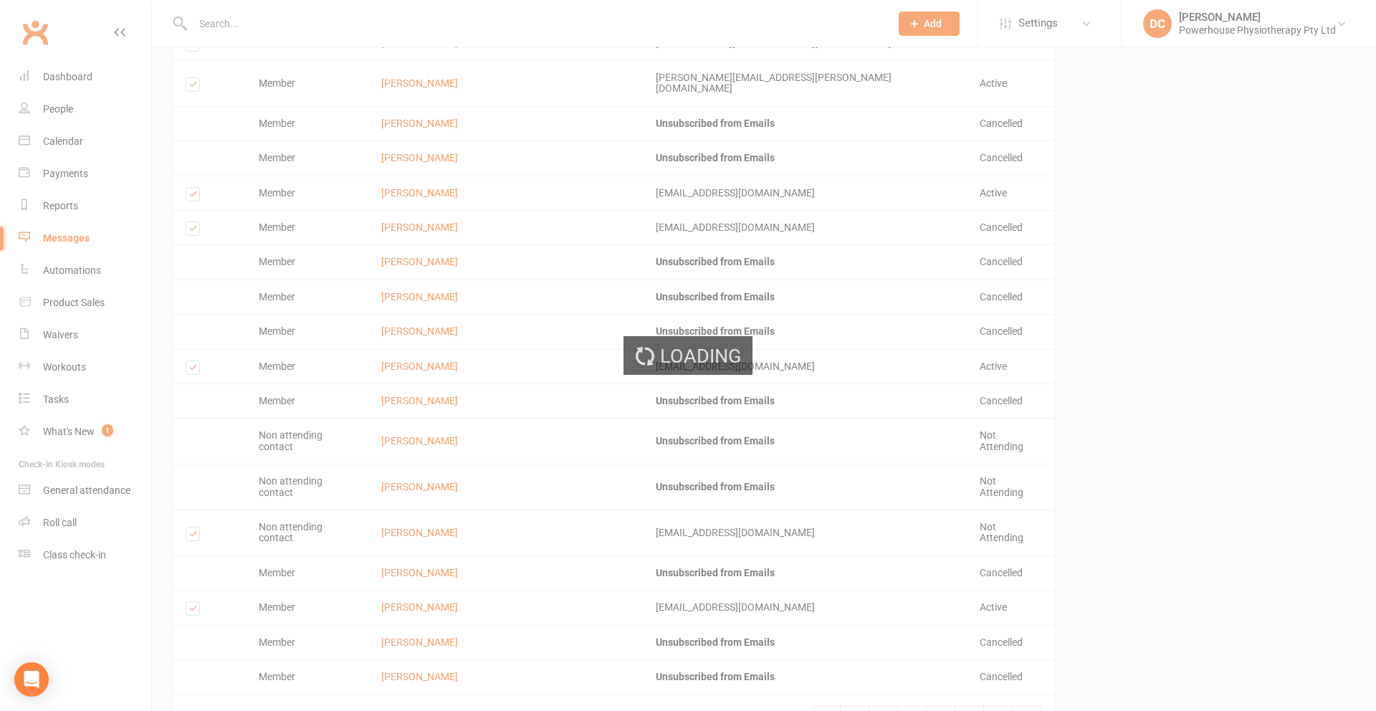
scroll to position [2175, 0]
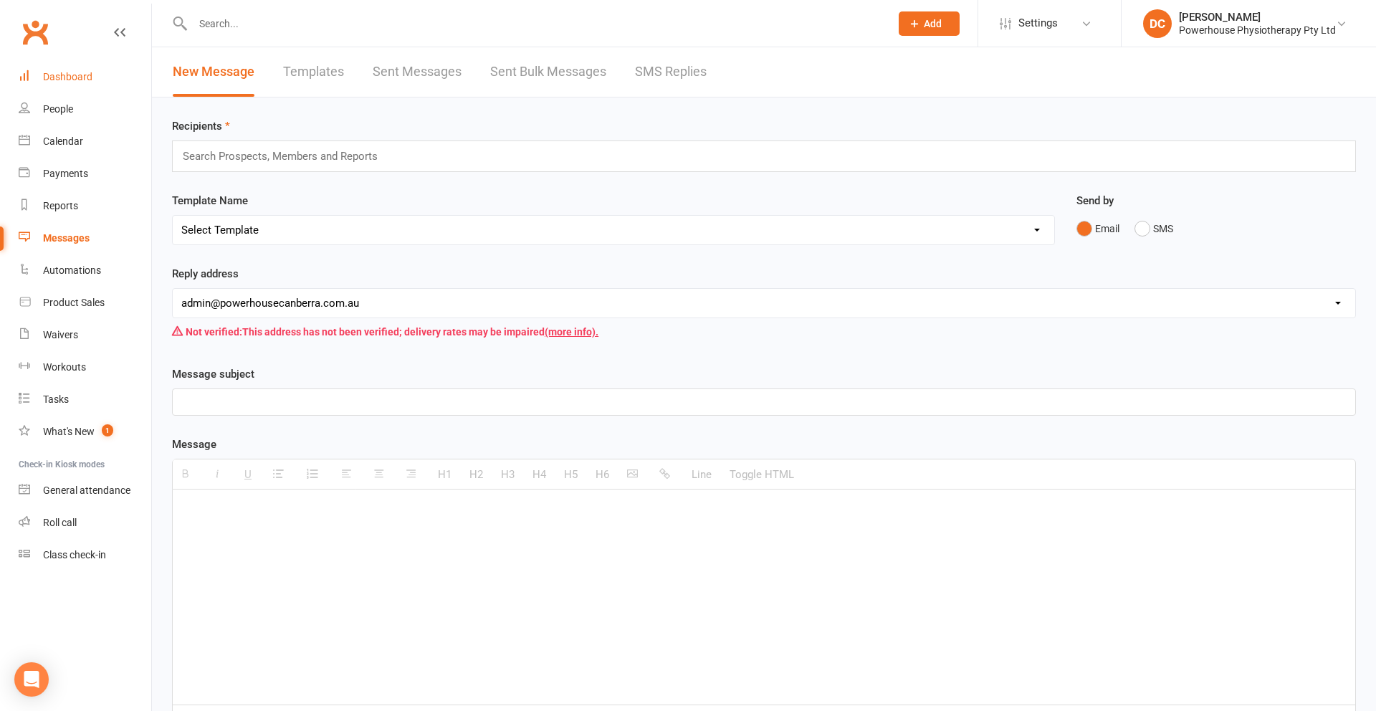
click at [75, 77] on div "Dashboard" at bounding box center [67, 76] width 49 height 11
